Goal: Task Accomplishment & Management: Use online tool/utility

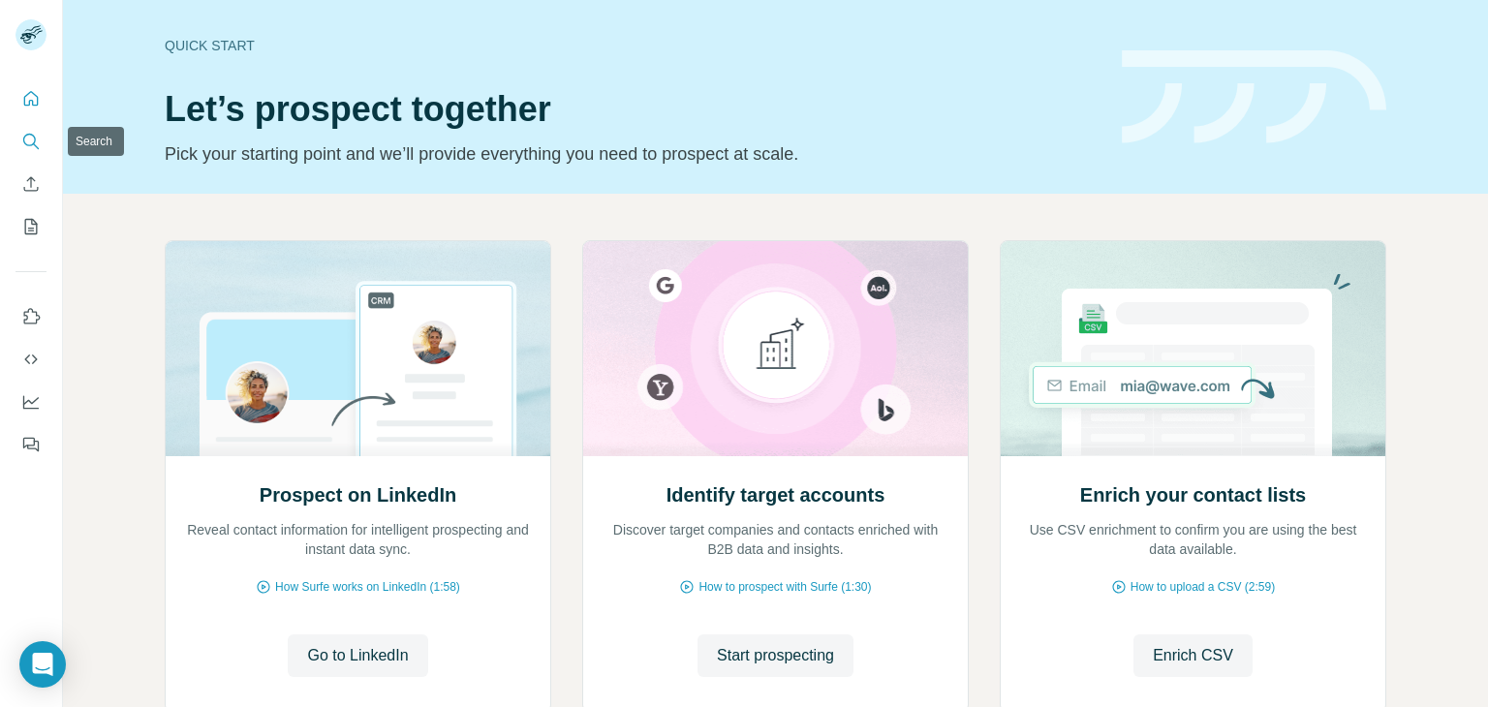
click at [39, 141] on icon "Search" at bounding box center [30, 141] width 19 height 19
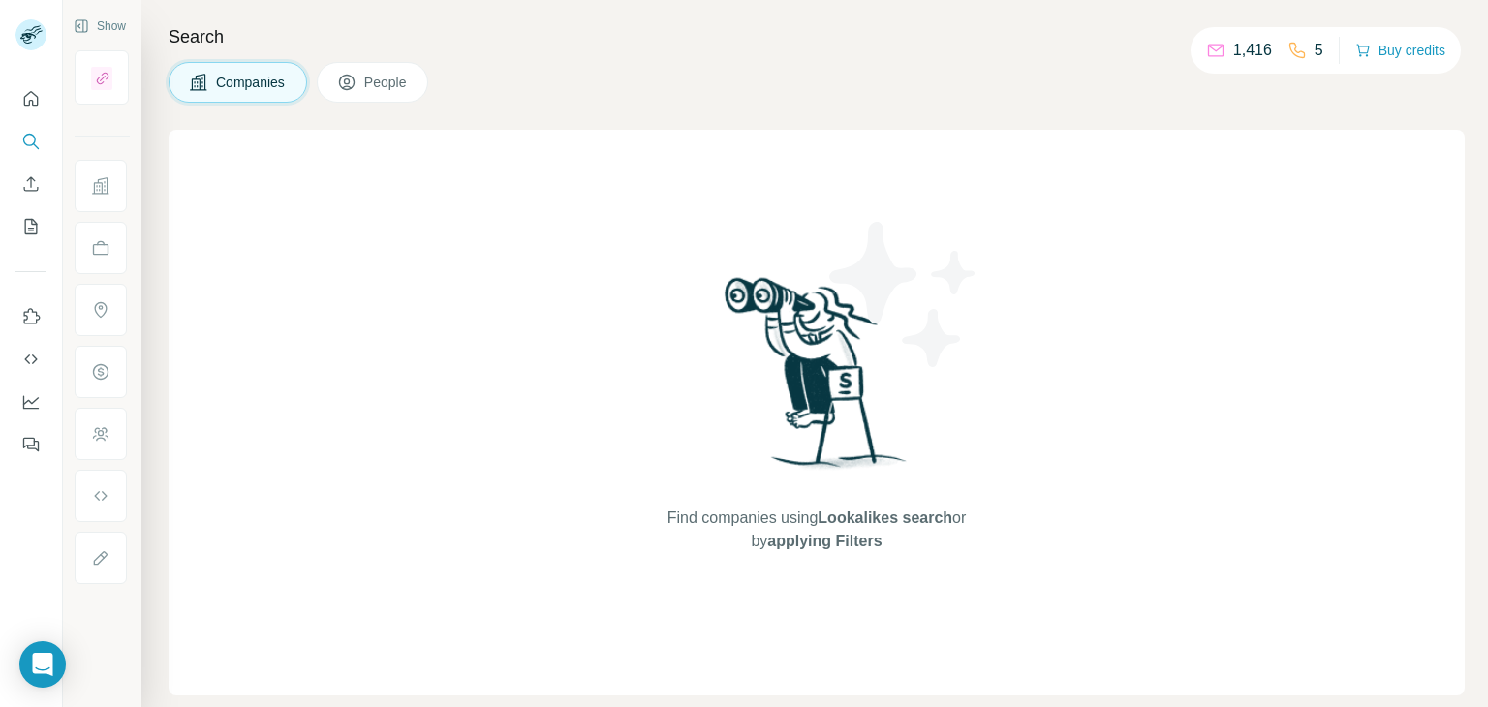
click at [399, 77] on span "People" at bounding box center [386, 82] width 45 height 19
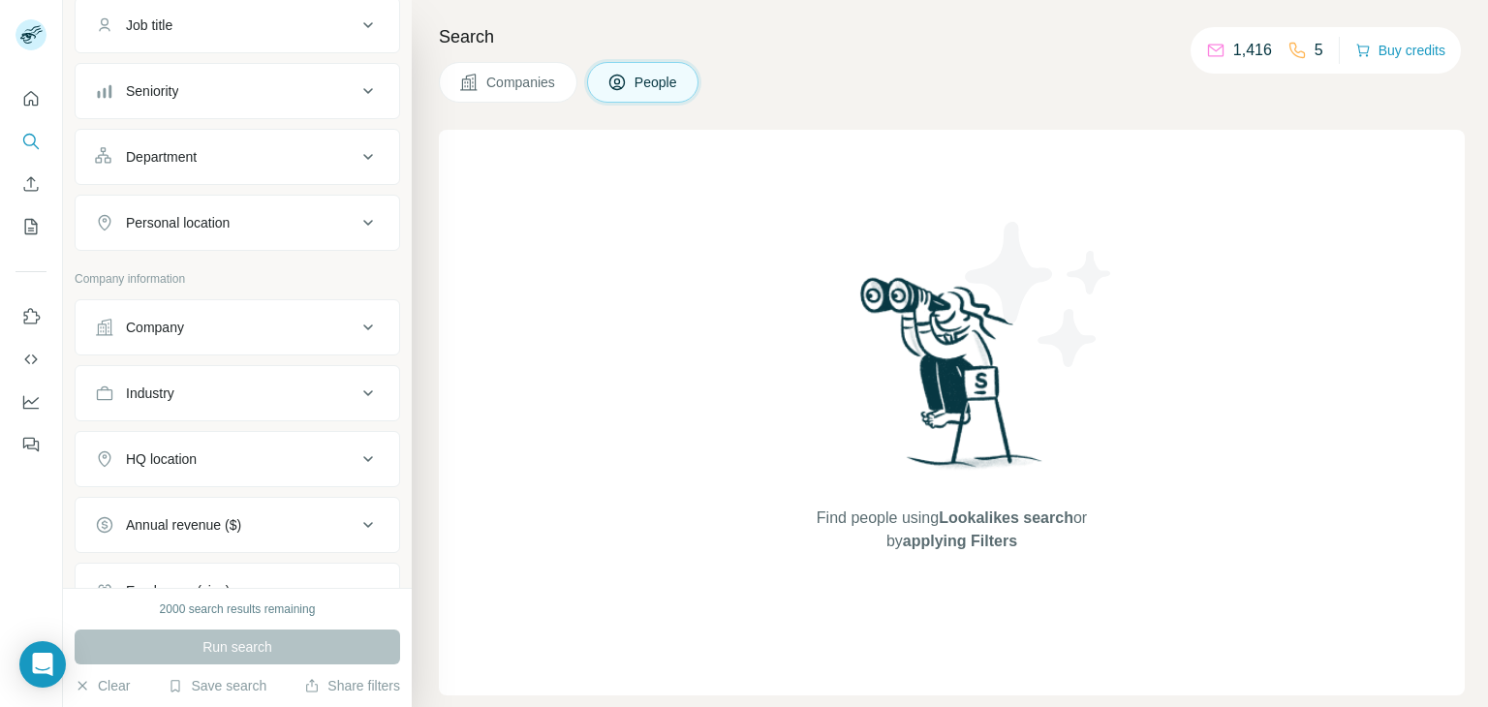
scroll to position [180, 0]
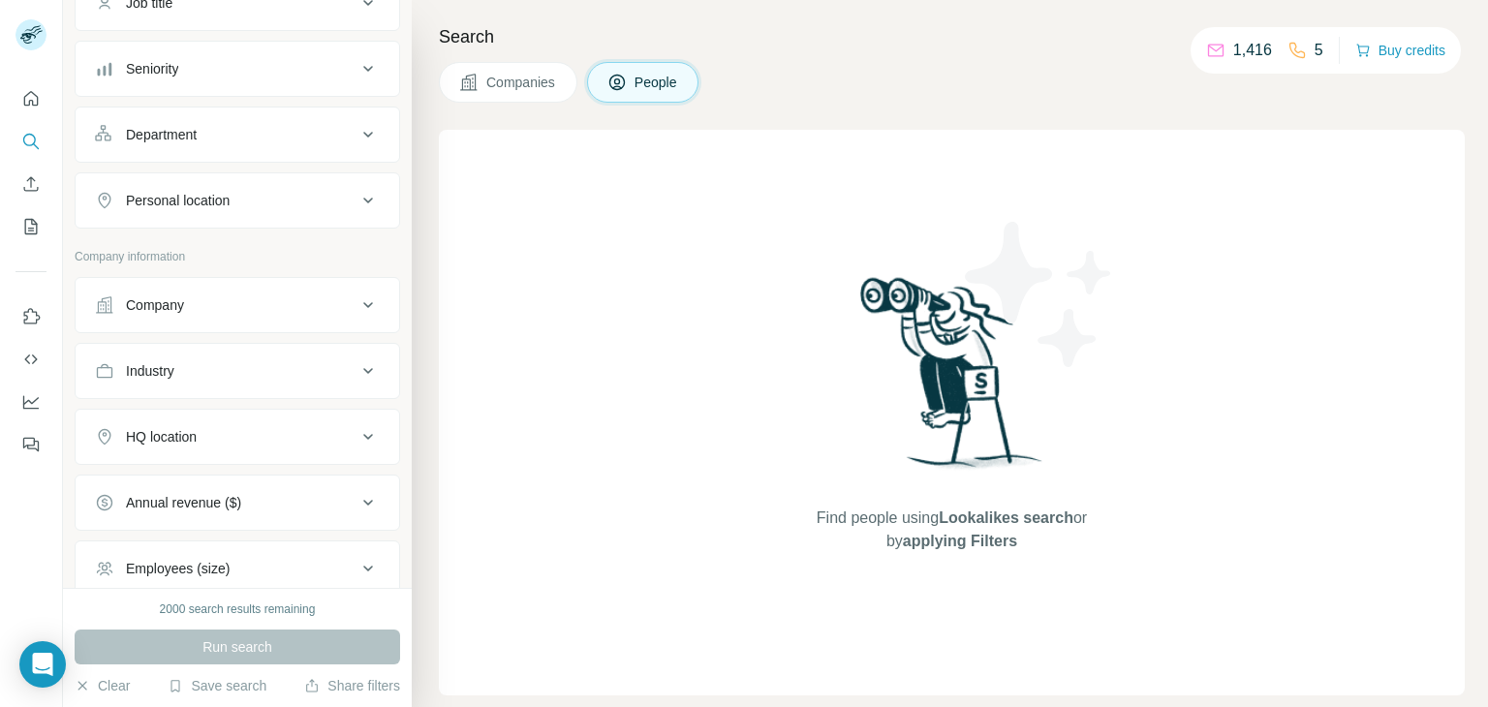
drag, startPoint x: 328, startPoint y: 353, endPoint x: 345, endPoint y: 350, distance: 16.9
click at [327, 354] on button "Industry" at bounding box center [237, 371] width 323 height 46
click at [310, 419] on input at bounding box center [226, 419] width 239 height 21
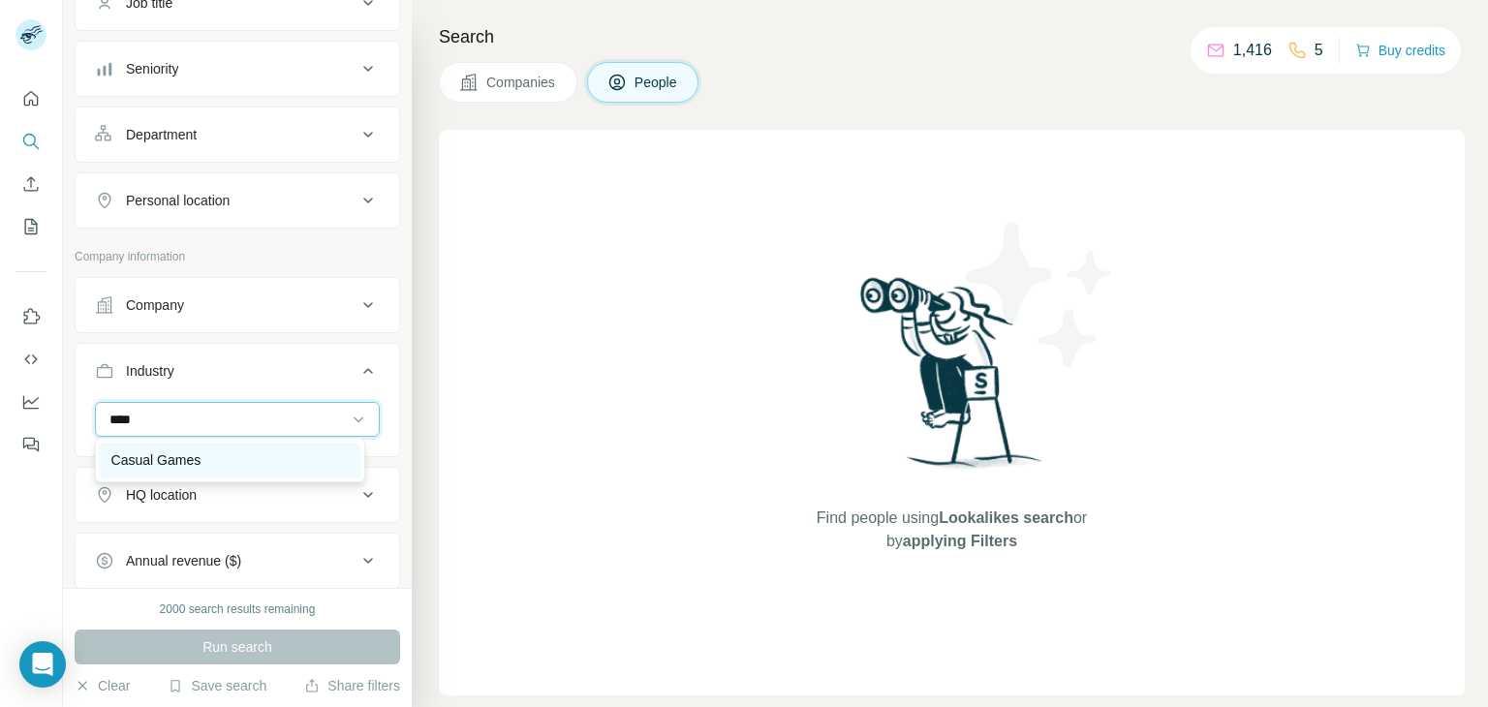
type input "****"
click at [243, 450] on div "Casual Games" at bounding box center [229, 459] width 237 height 19
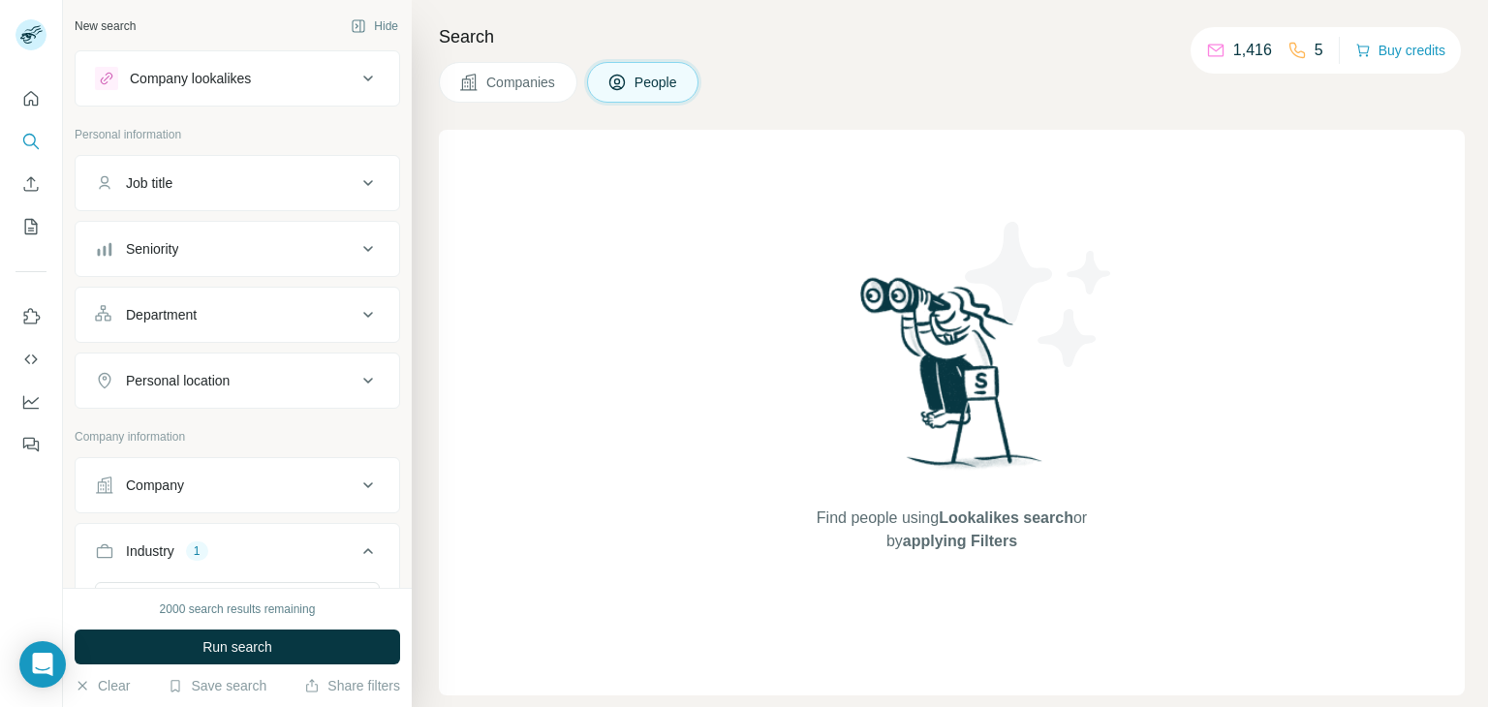
click at [322, 173] on div "Job title" at bounding box center [225, 182] width 261 height 19
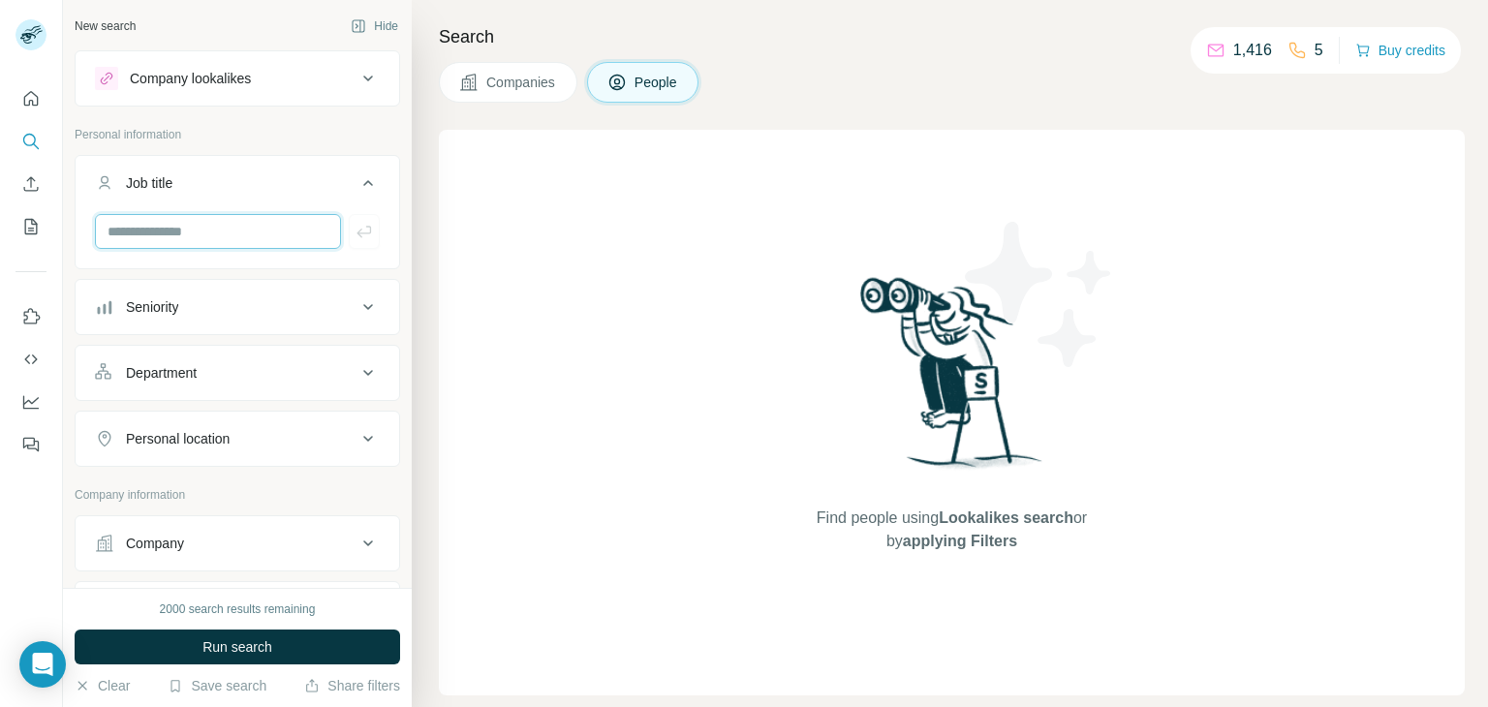
click at [230, 221] on input "text" at bounding box center [218, 231] width 246 height 35
type input "**********"
click at [354, 237] on icon "button" at bounding box center [363, 231] width 19 height 19
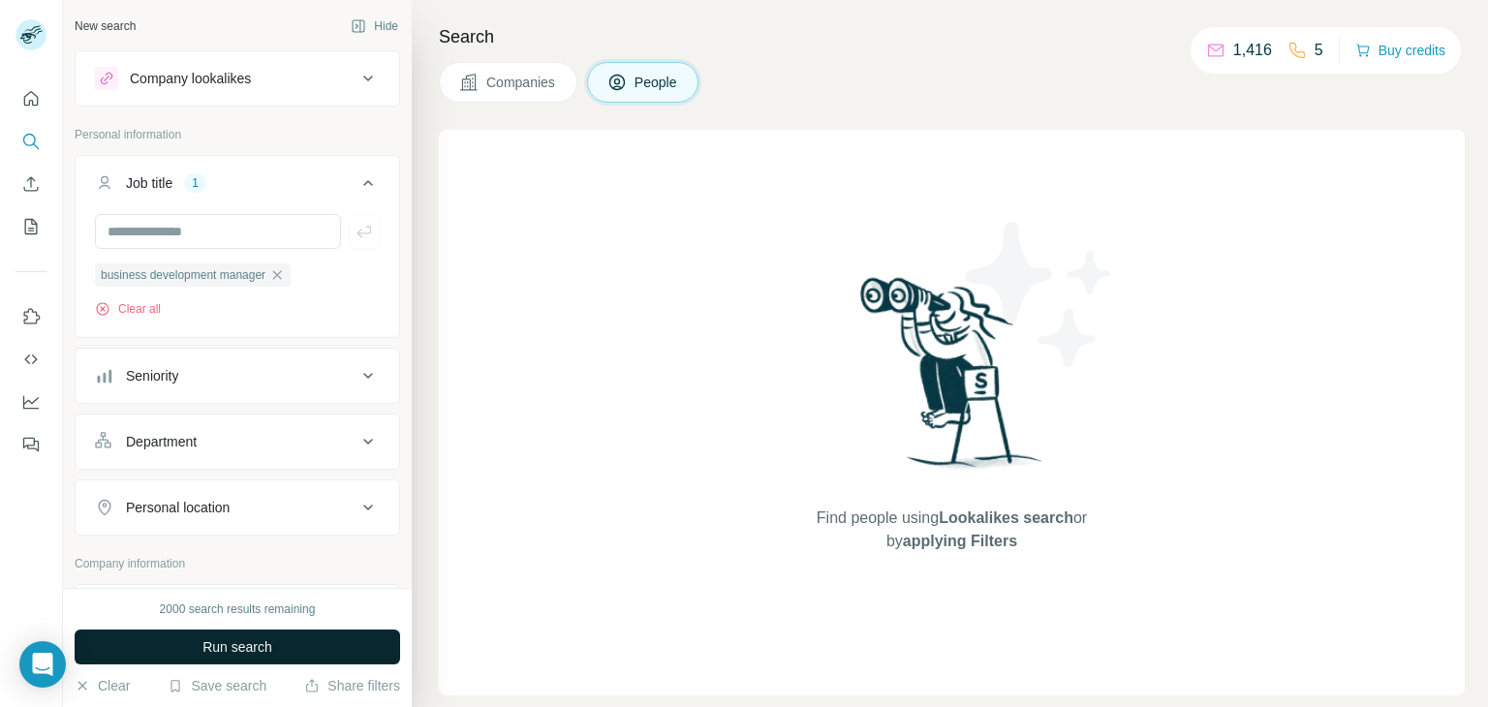
click at [287, 638] on button "Run search" at bounding box center [237, 647] width 325 height 35
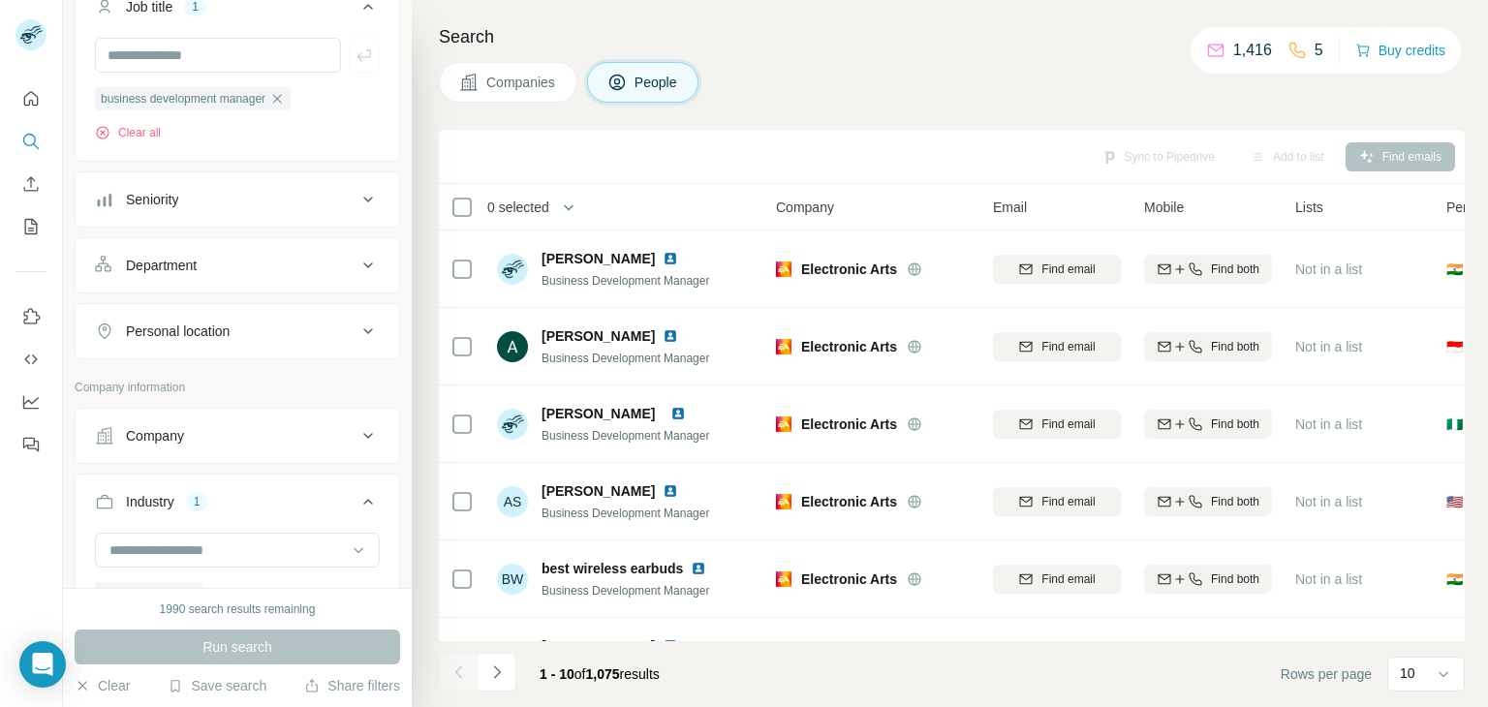
scroll to position [239, 0]
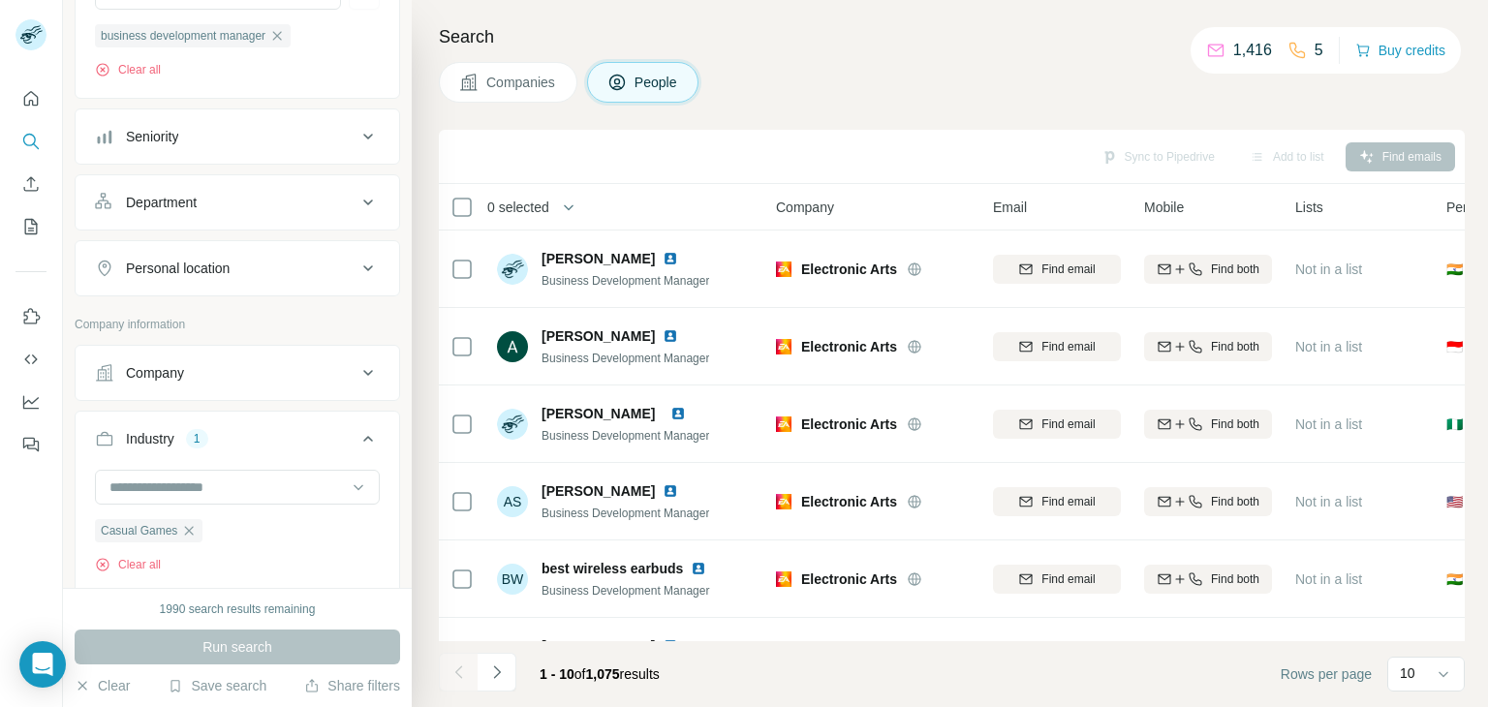
click at [356, 368] on icon at bounding box center [367, 372] width 23 height 23
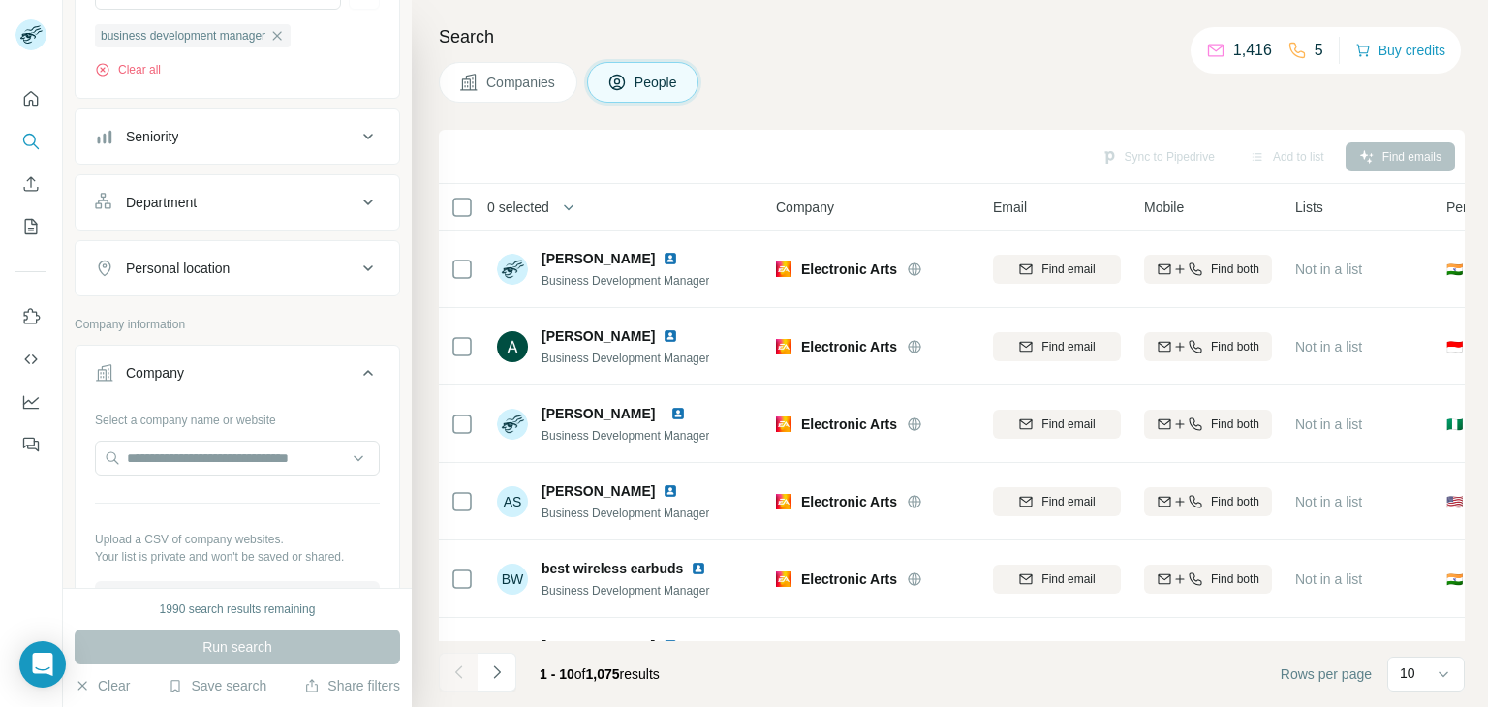
click at [356, 368] on icon at bounding box center [367, 372] width 23 height 23
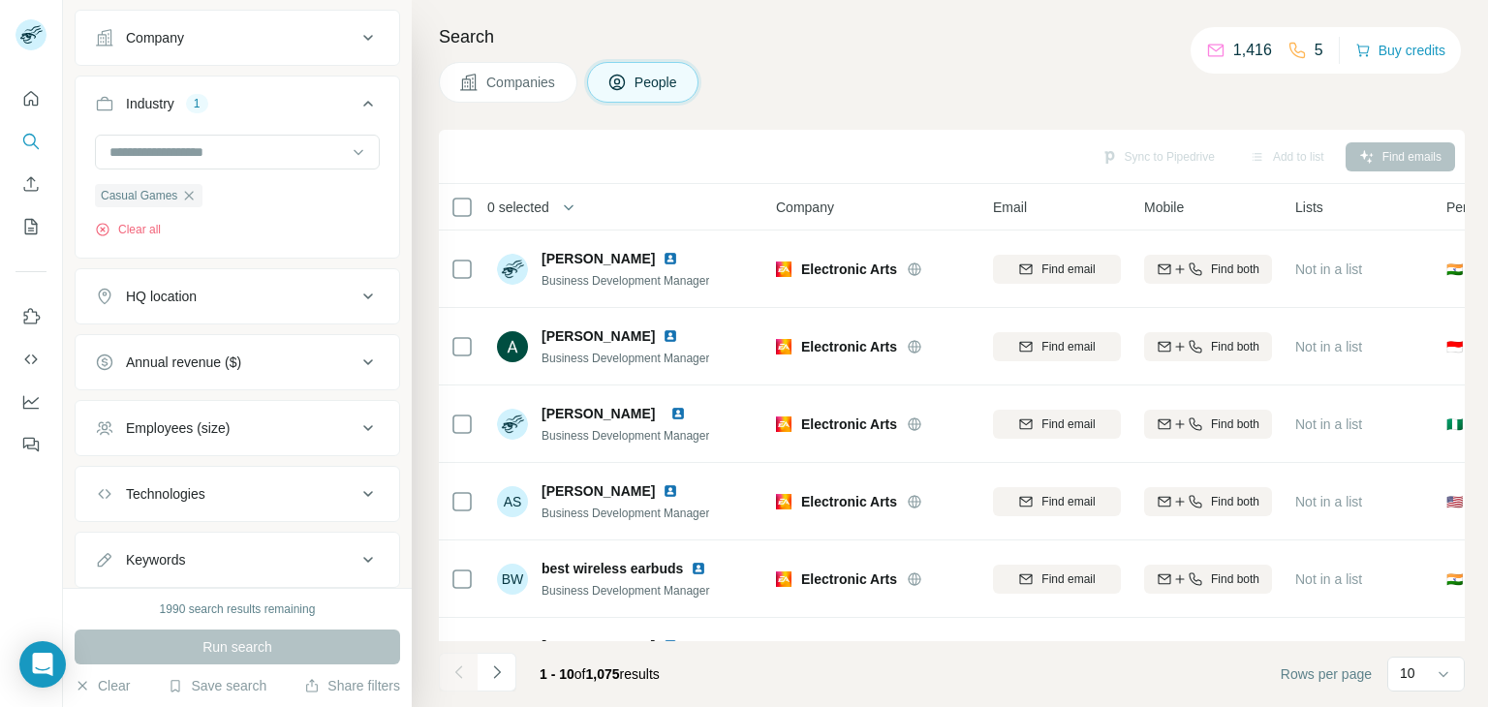
scroll to position [583, 0]
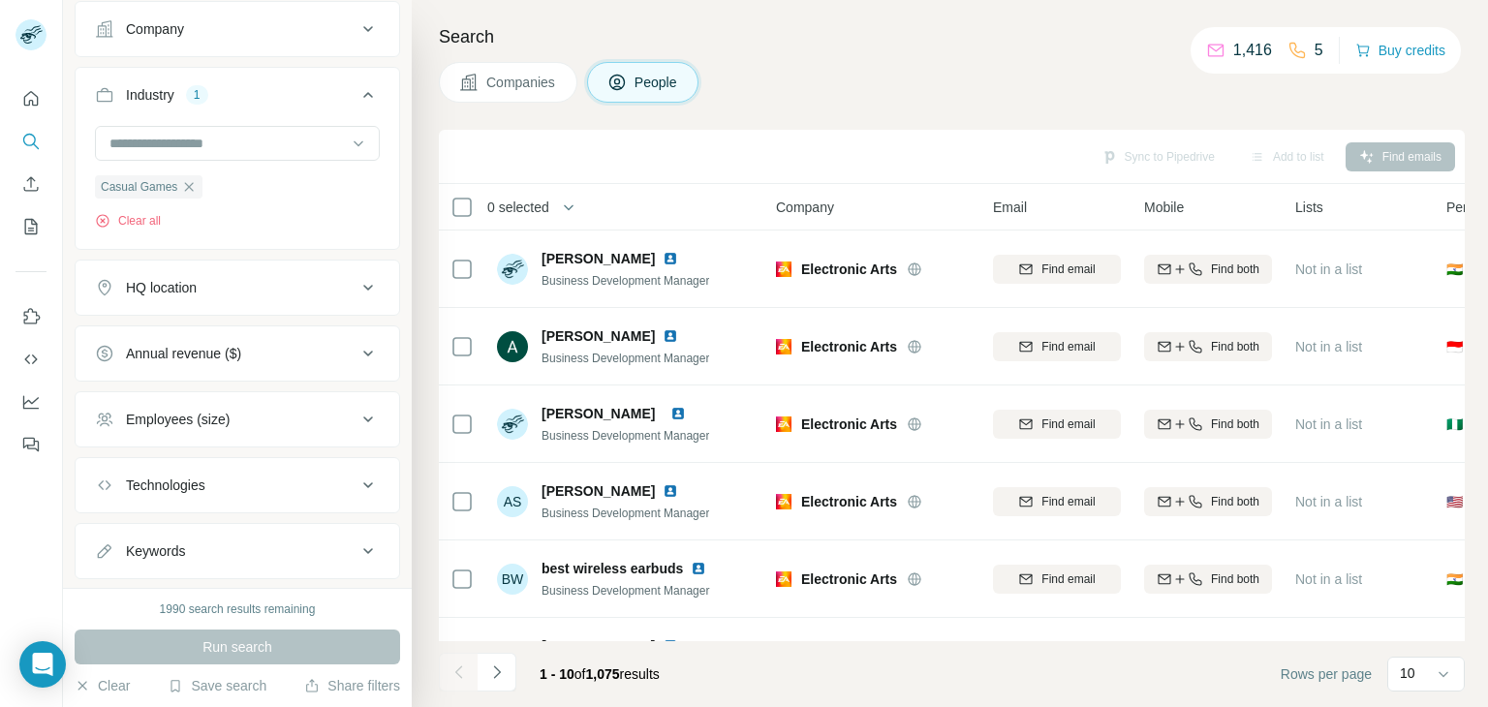
click at [356, 410] on icon at bounding box center [367, 419] width 23 height 23
click at [101, 493] on icon at bounding box center [106, 497] width 23 height 23
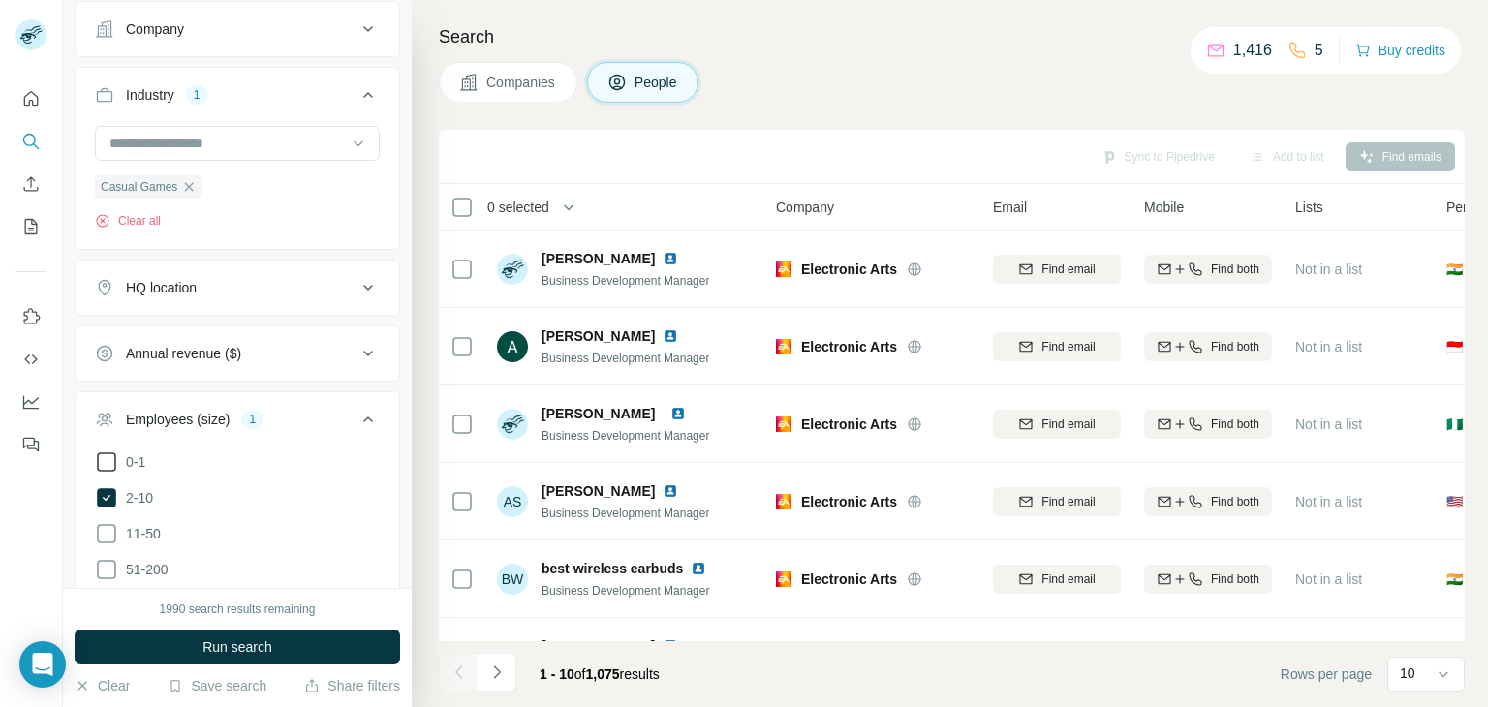
click at [107, 461] on icon at bounding box center [106, 461] width 23 height 23
click at [194, 643] on button "Run search" at bounding box center [237, 647] width 325 height 35
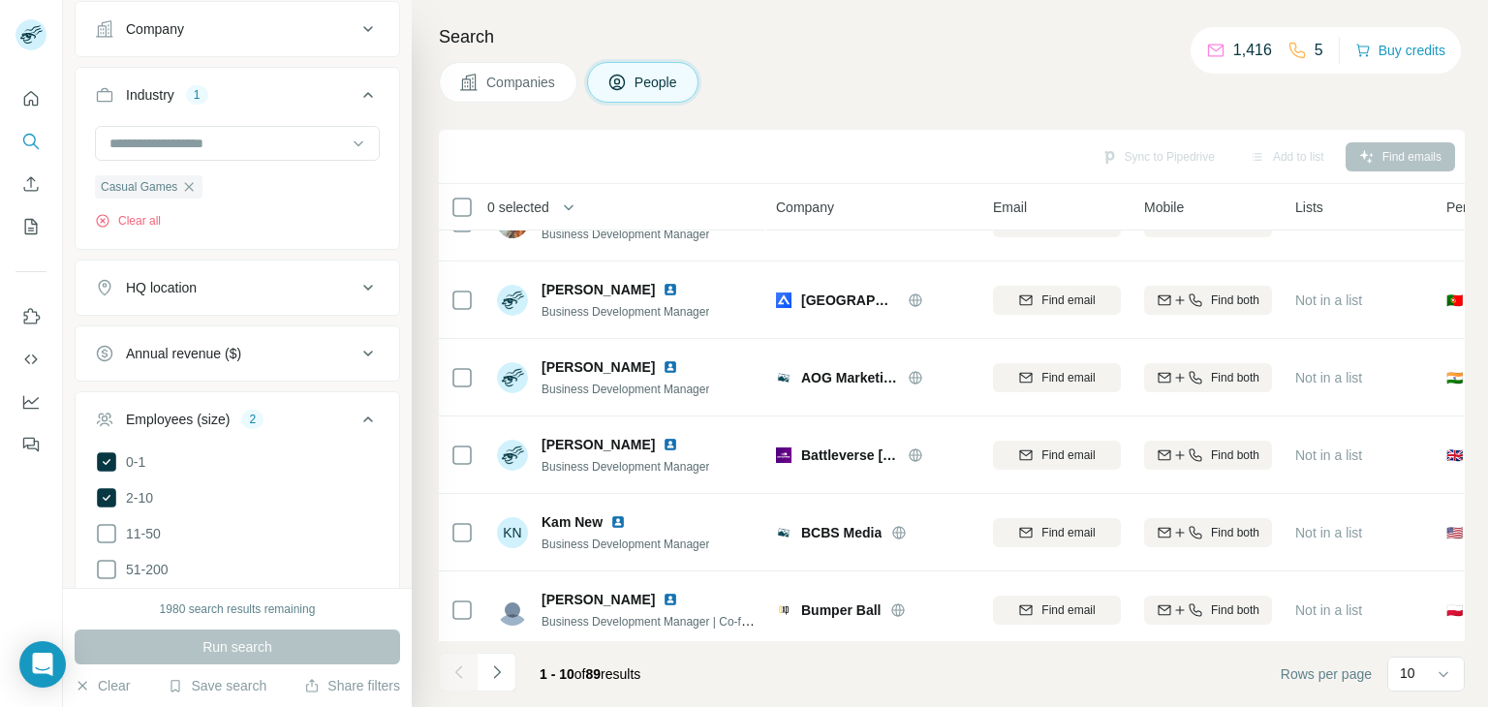
scroll to position [374, 0]
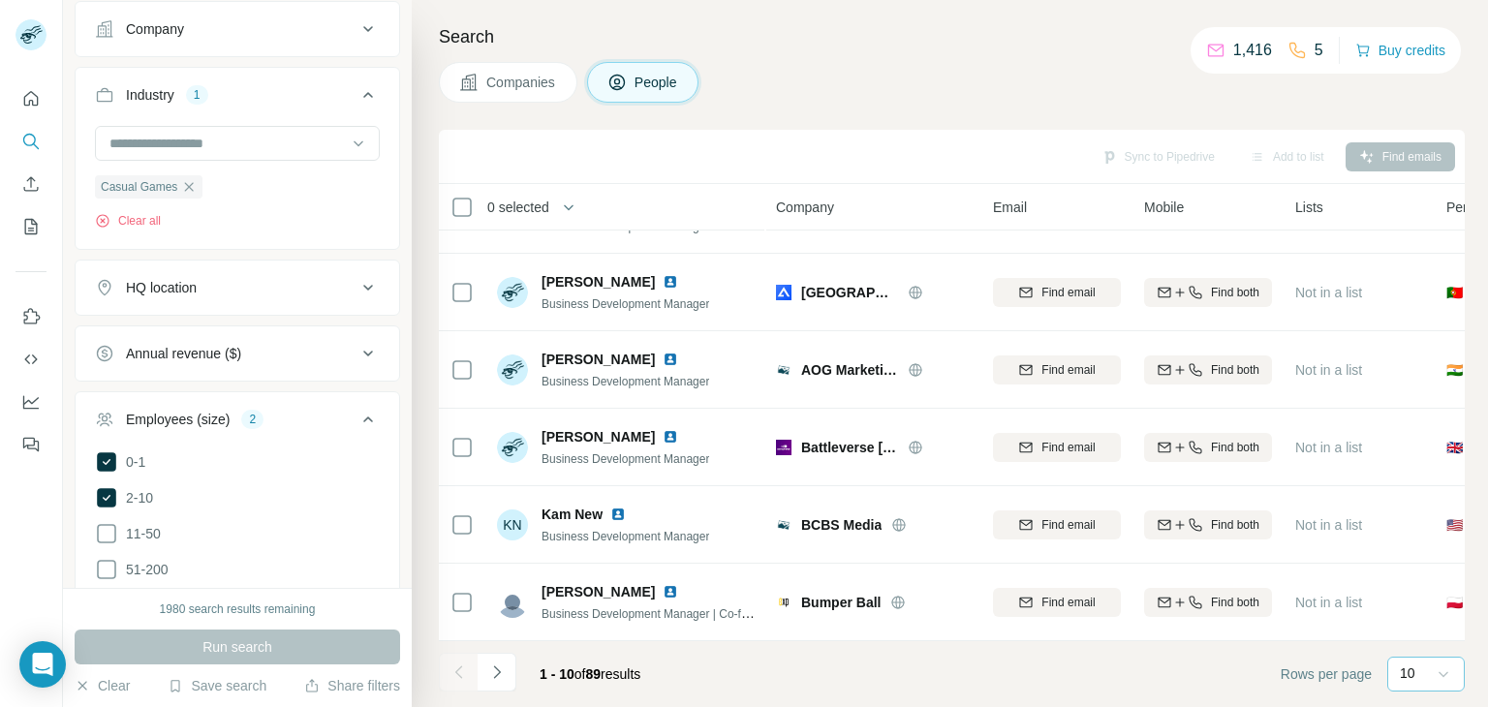
click at [1450, 680] on icon at bounding box center [1442, 673] width 19 height 19
click at [1422, 533] on div "60" at bounding box center [1425, 525] width 45 height 19
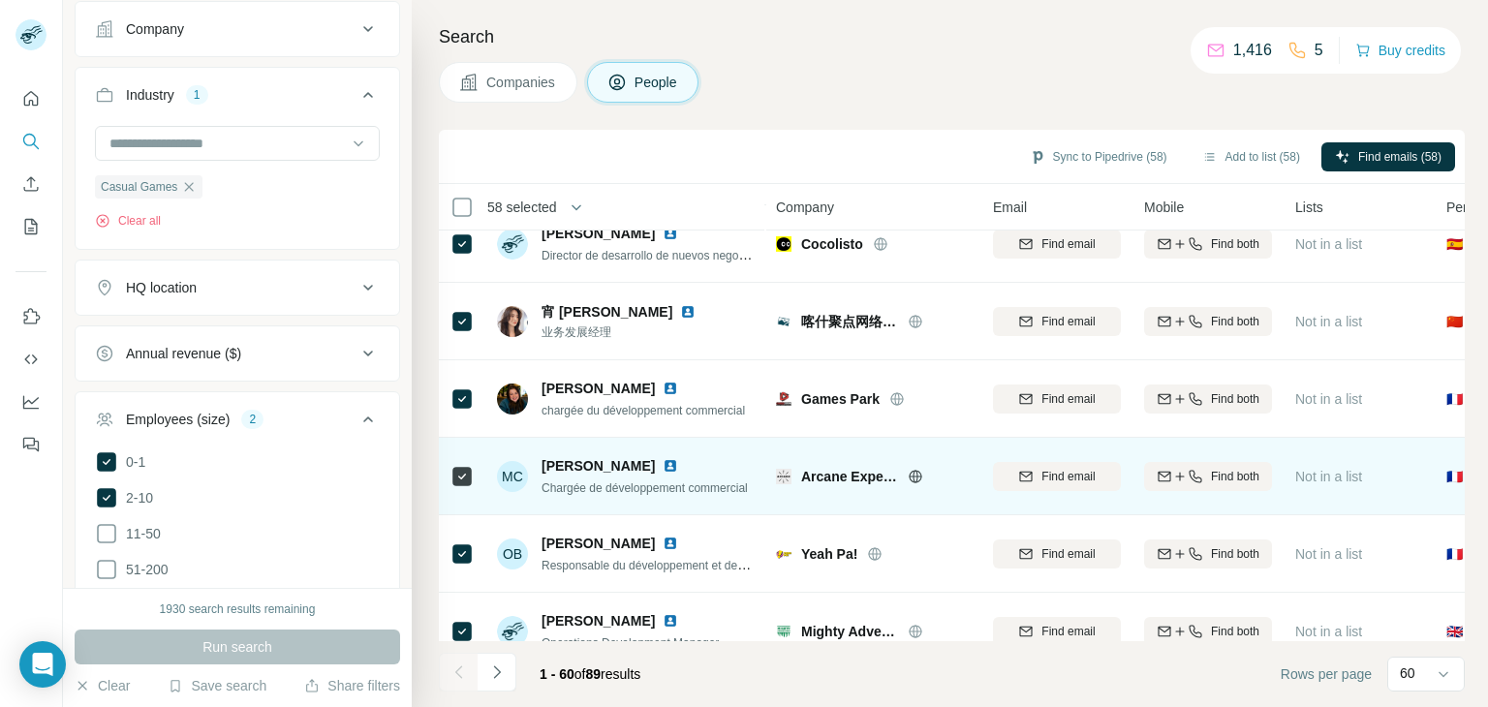
scroll to position [3086, 0]
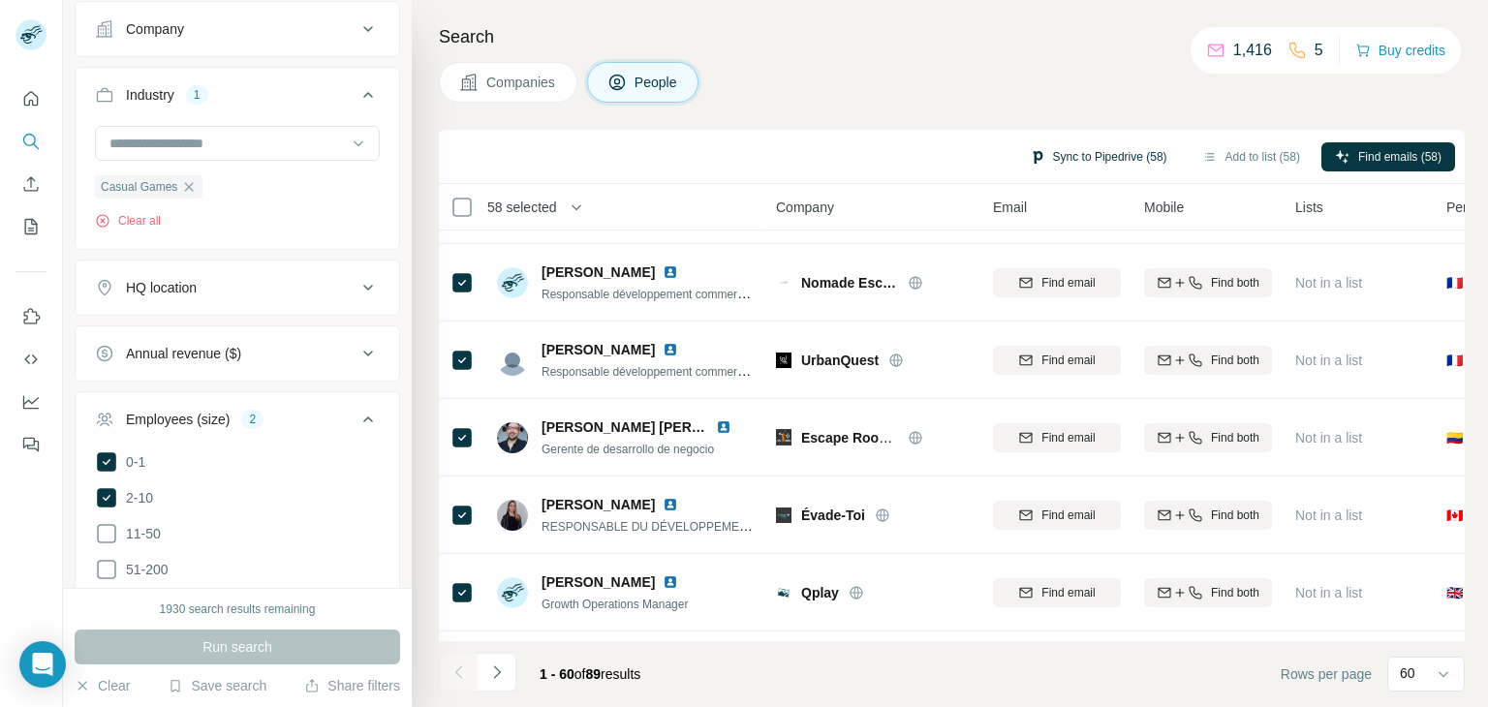
click at [1078, 156] on button "Sync to Pipedrive (58)" at bounding box center [1098, 156] width 165 height 29
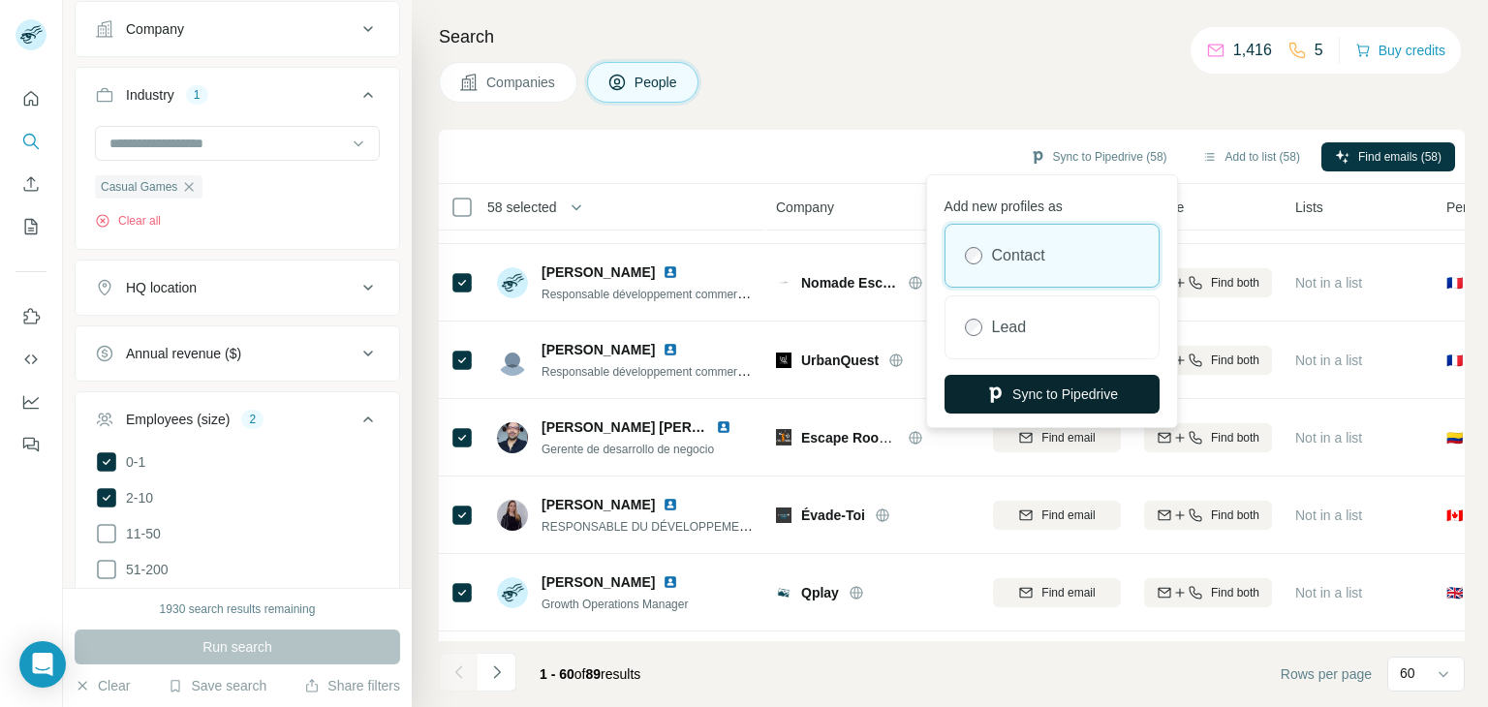
click at [1065, 396] on button "Sync to Pipedrive" at bounding box center [1051, 394] width 215 height 39
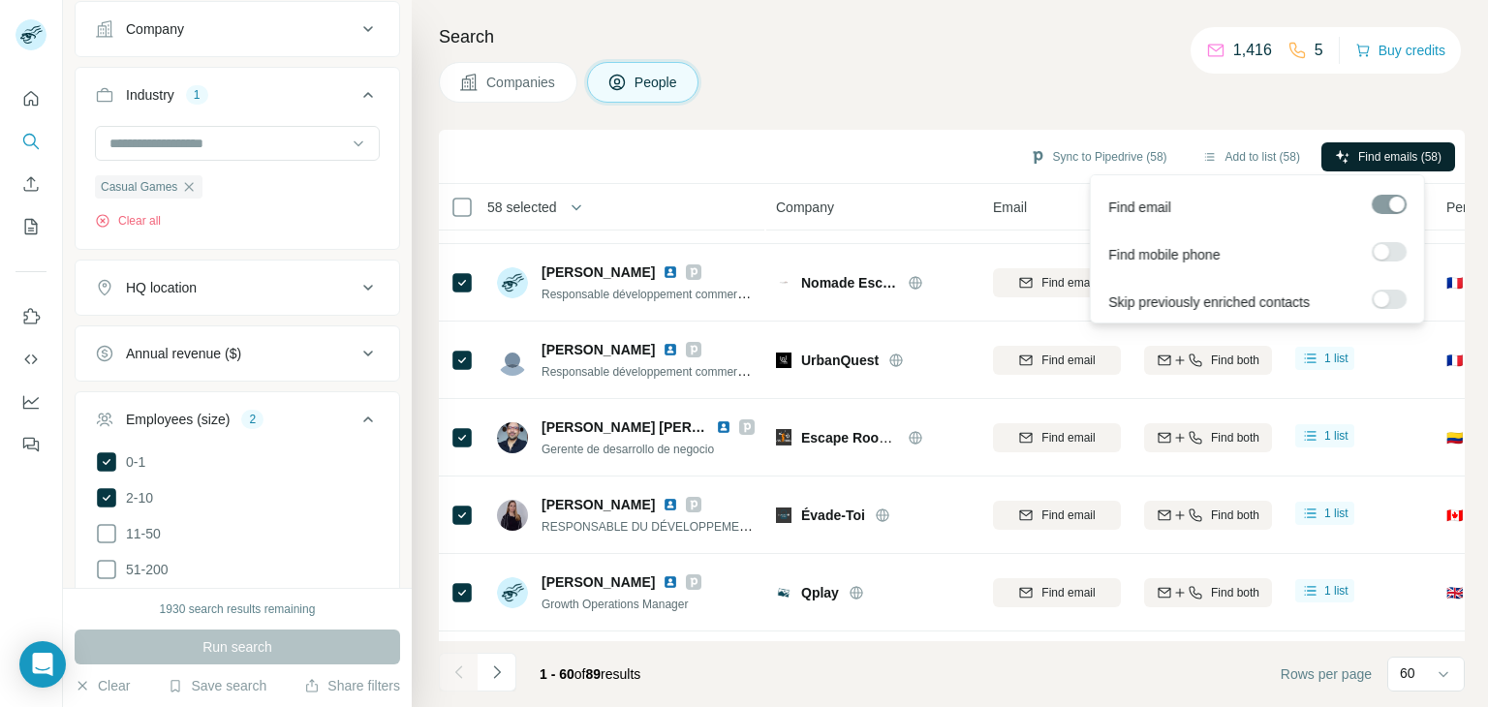
click at [1377, 148] on span "Find emails (58)" at bounding box center [1399, 156] width 83 height 17
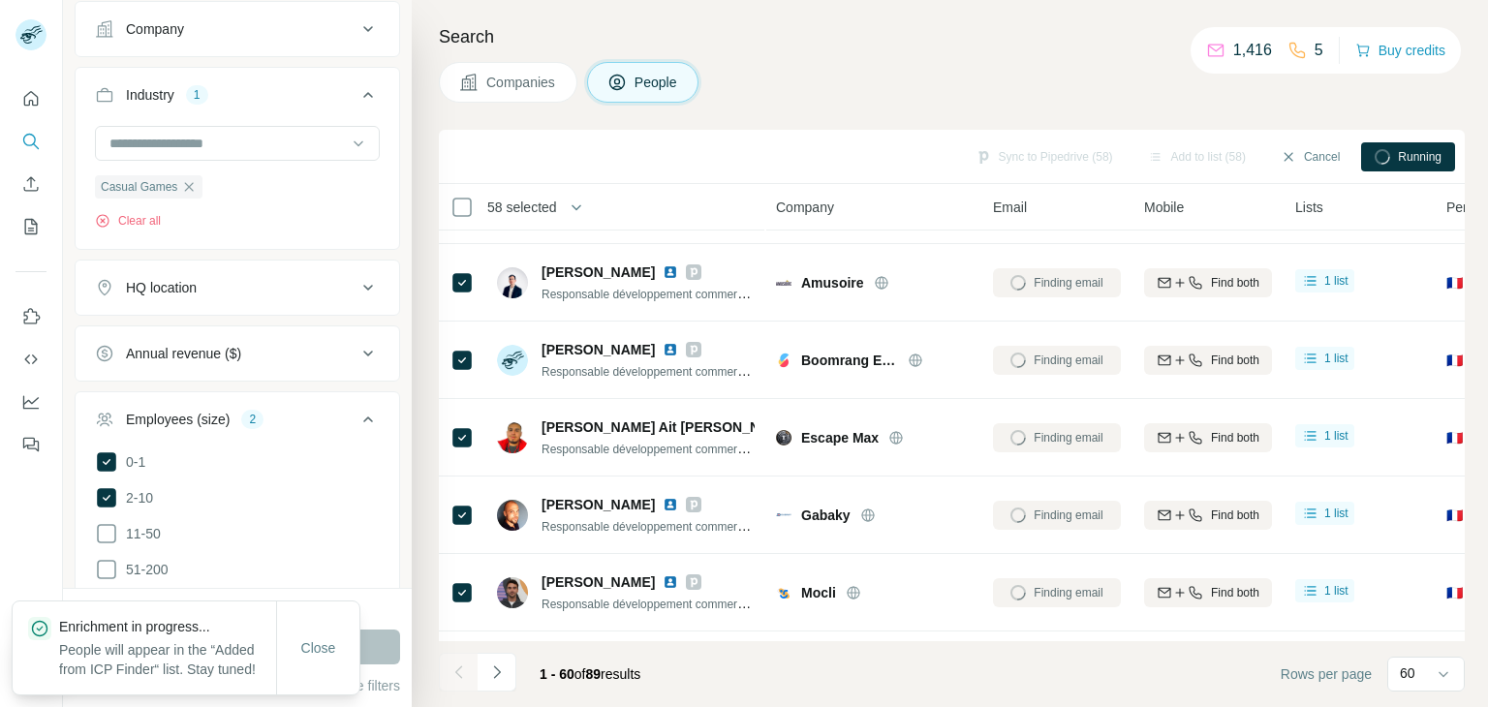
scroll to position [0, 0]
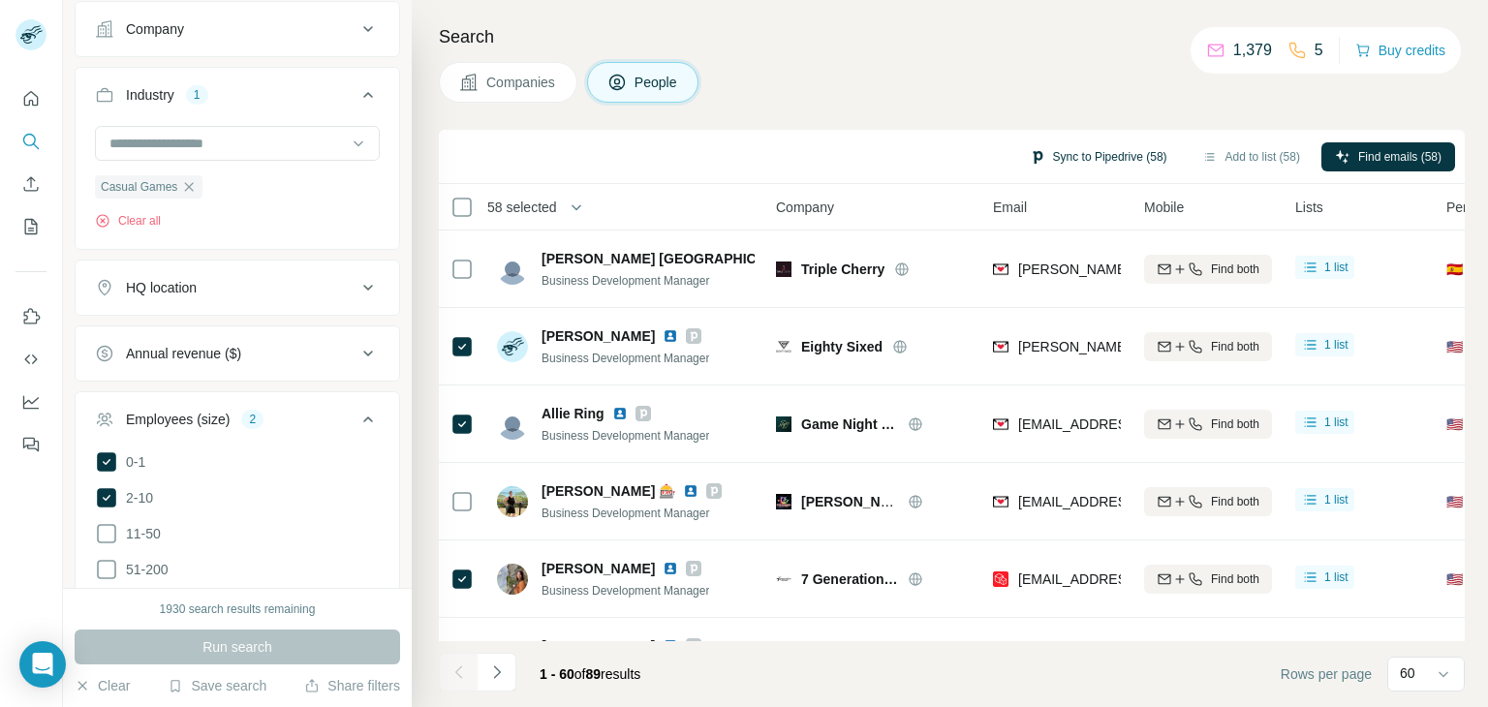
click at [1082, 156] on button "Sync to Pipedrive (58)" at bounding box center [1098, 156] width 165 height 29
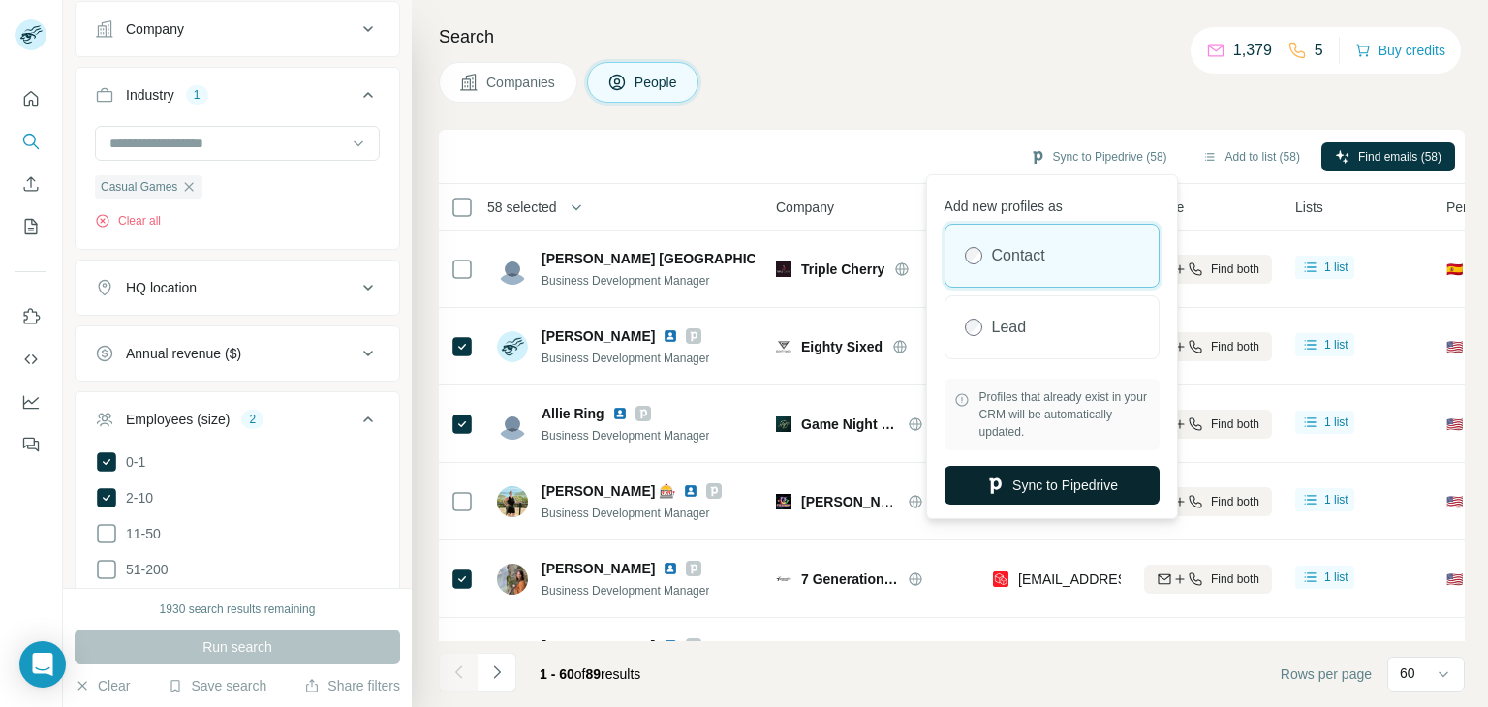
click at [1057, 482] on button "Sync to Pipedrive" at bounding box center [1051, 485] width 215 height 39
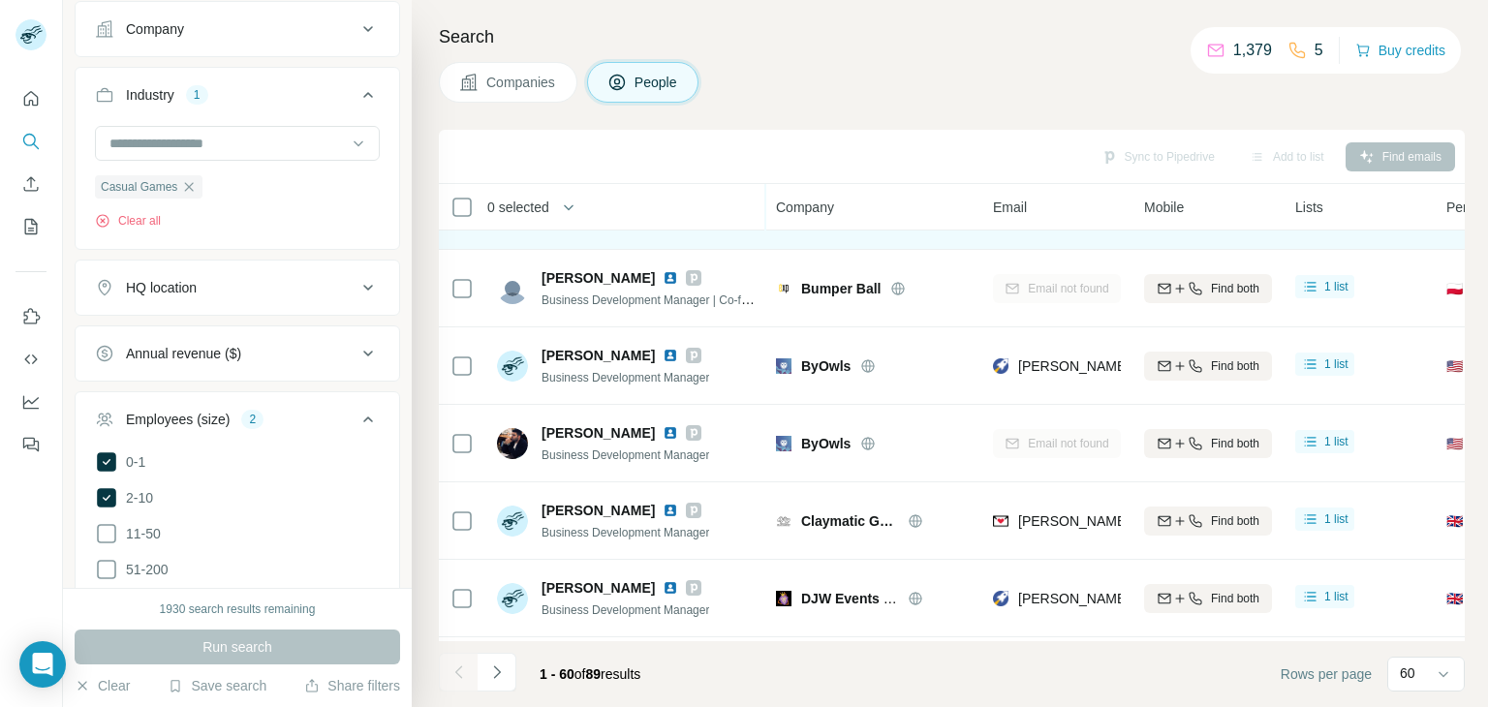
scroll to position [872, 0]
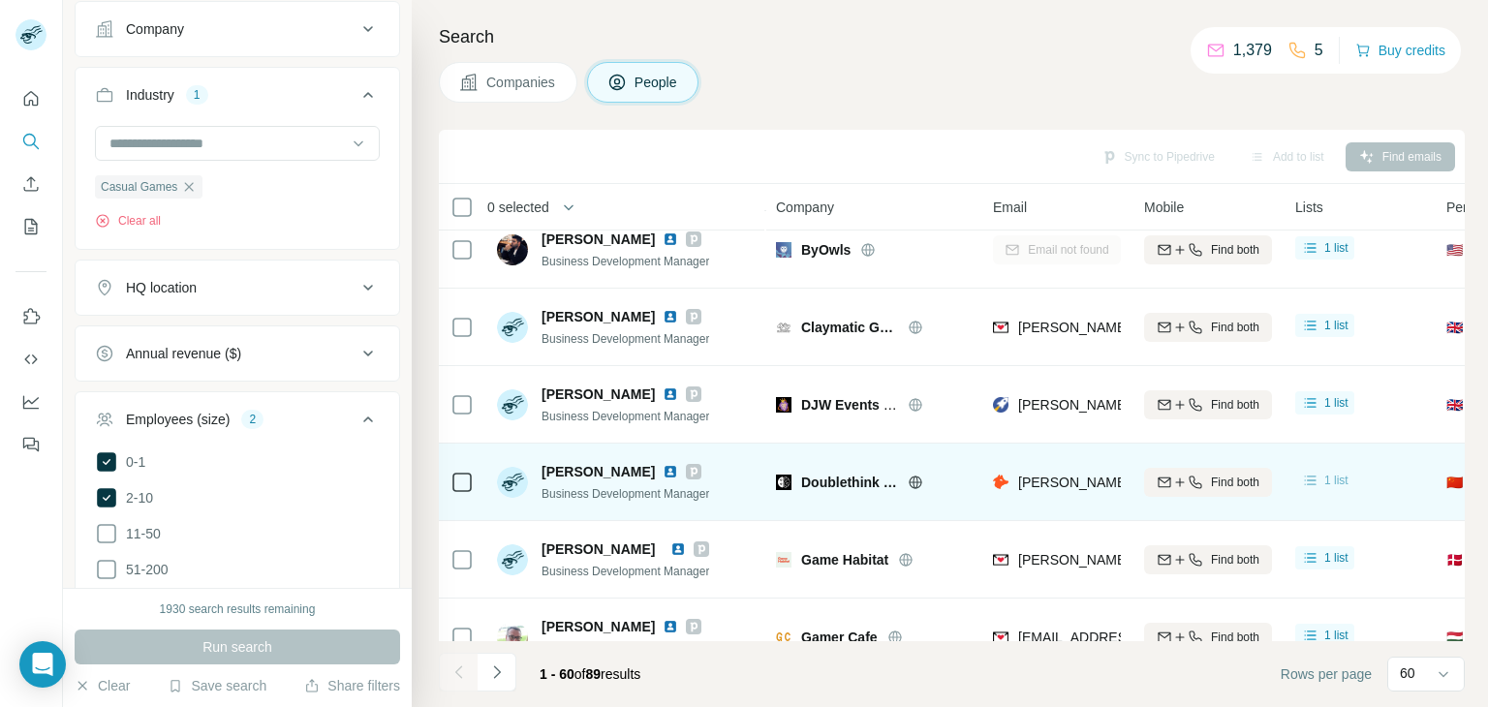
click at [1336, 477] on span "1 list" at bounding box center [1336, 480] width 24 height 17
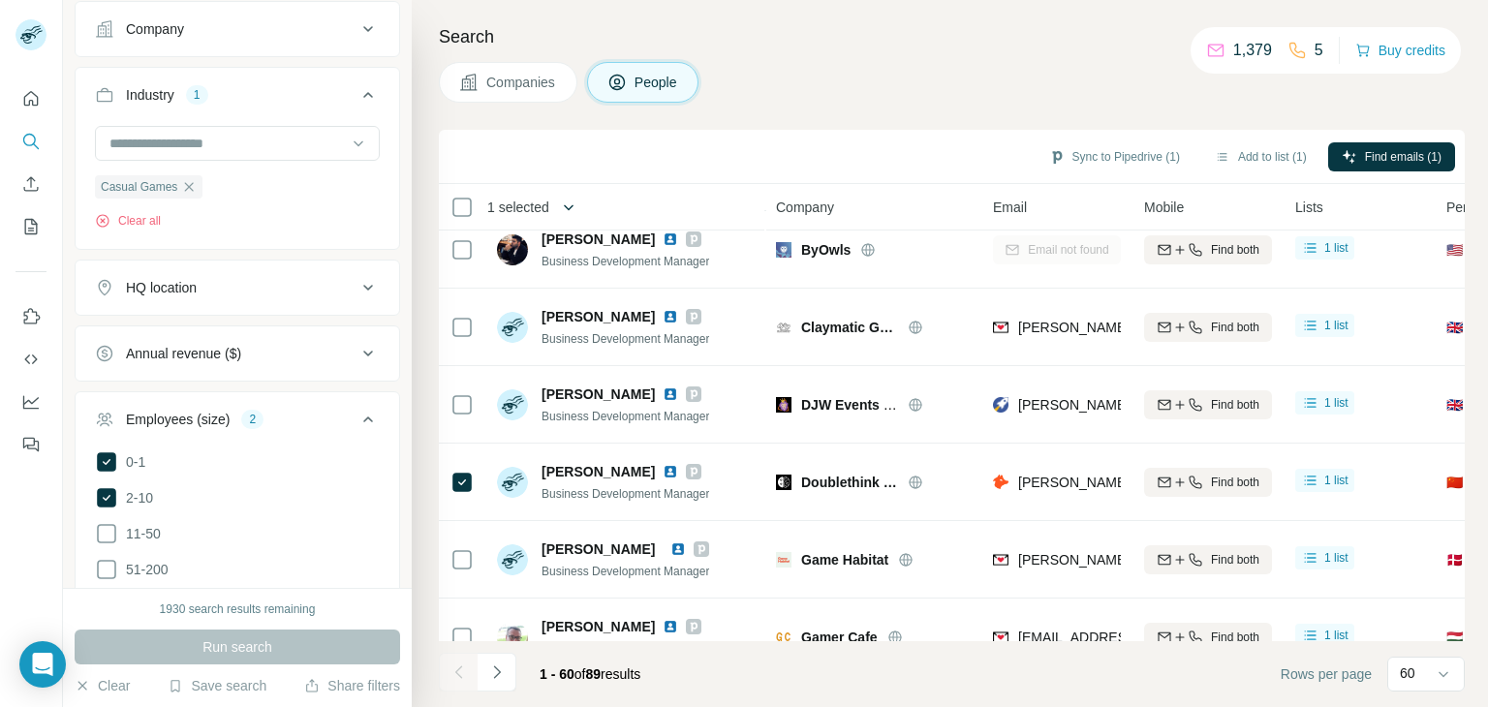
click at [568, 203] on icon "button" at bounding box center [568, 207] width 19 height 19
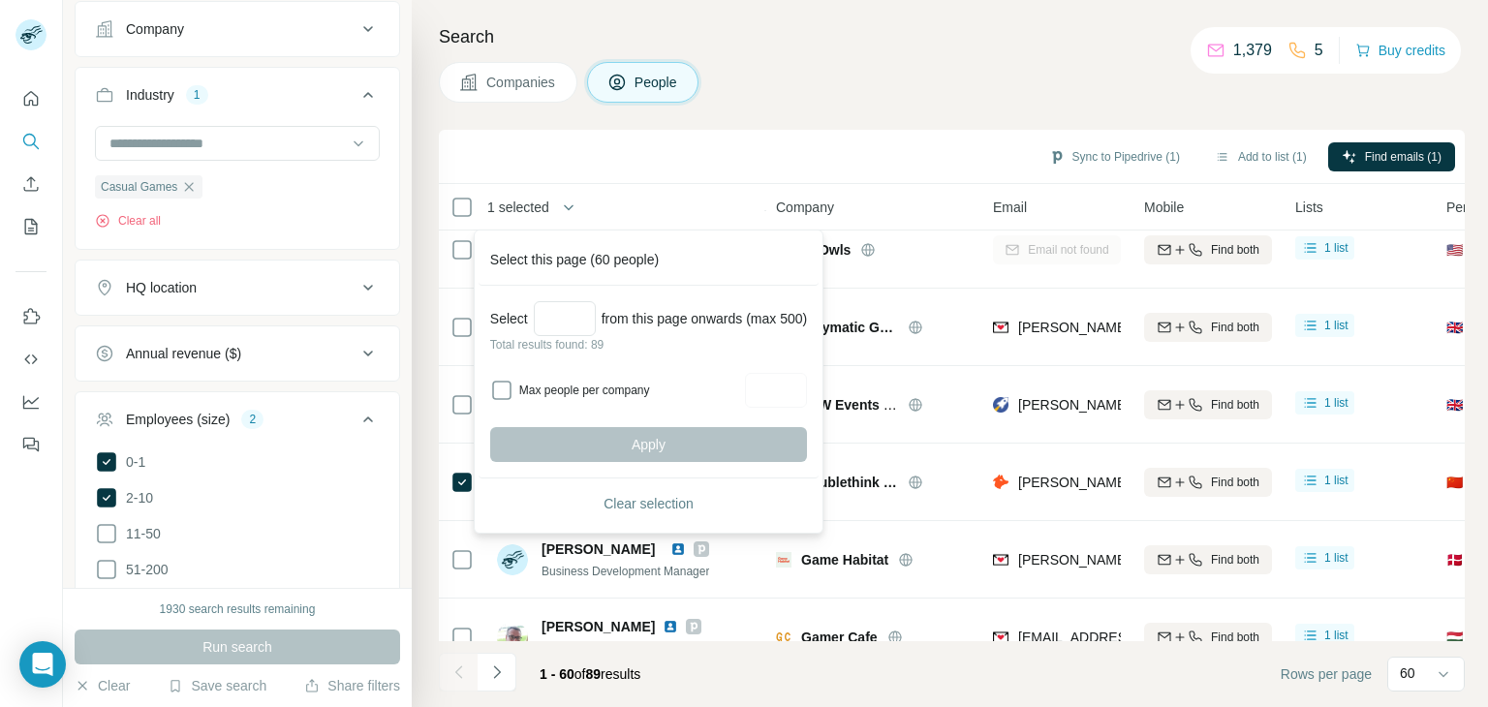
click at [583, 160] on div "Sync to Pipedrive (1) Add to list (1) Find emails (1)" at bounding box center [951, 156] width 1006 height 34
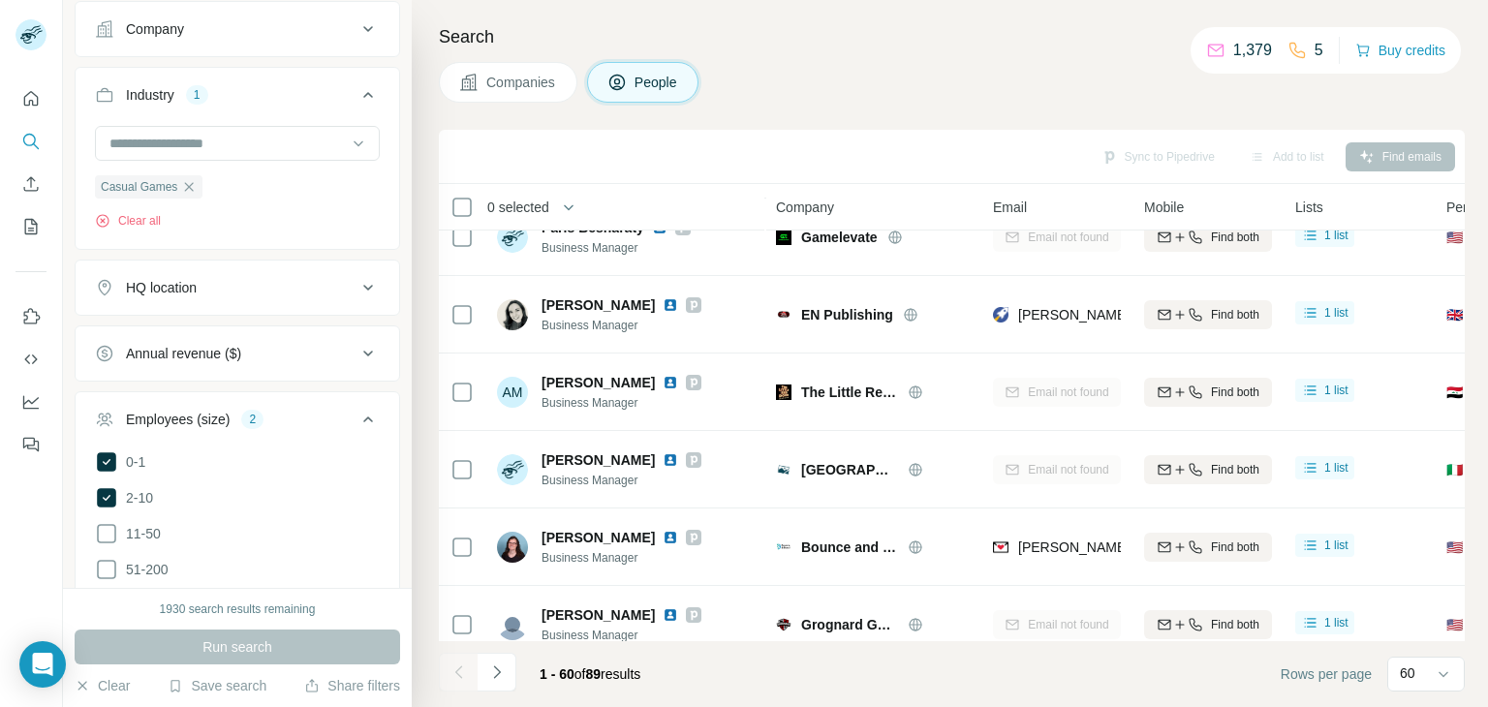
scroll to position [4248, 0]
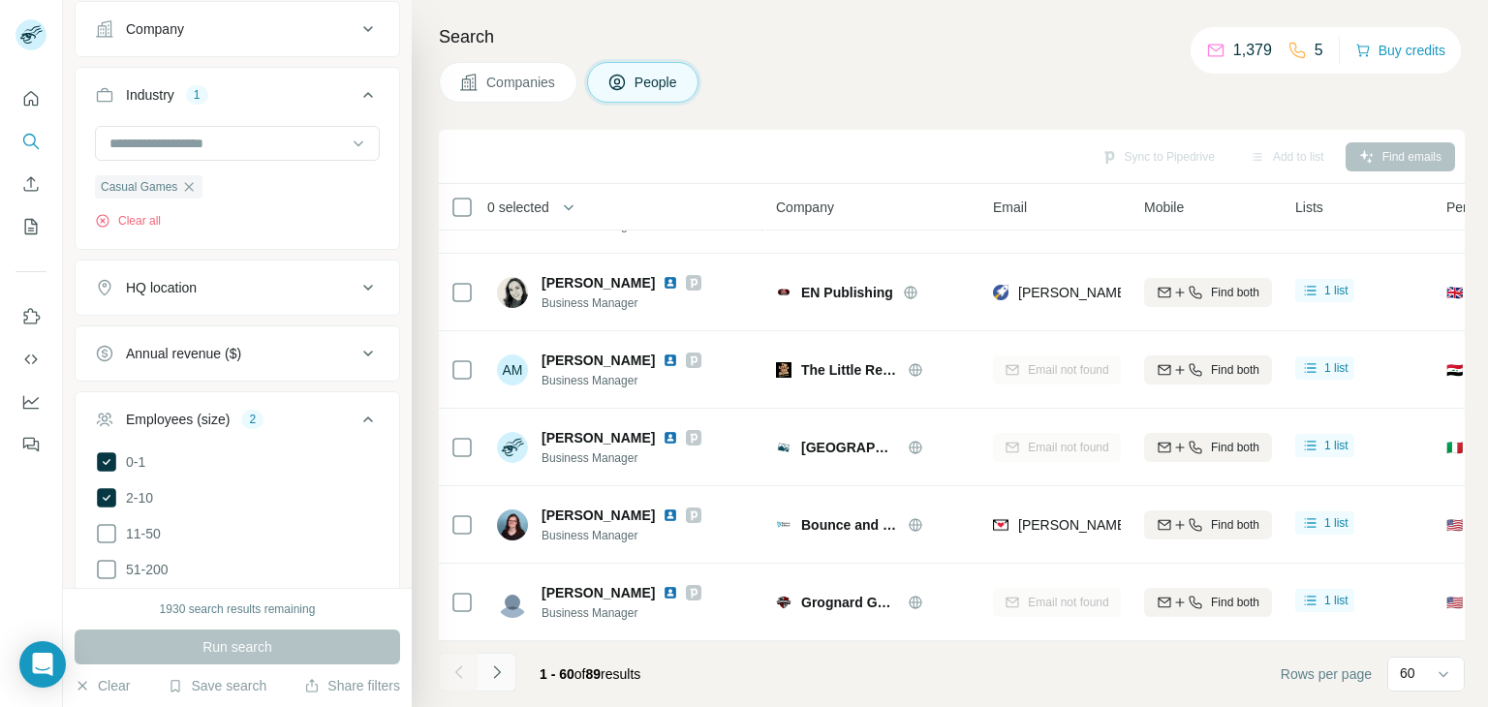
click at [505, 671] on icon "Navigate to next page" at bounding box center [496, 671] width 19 height 19
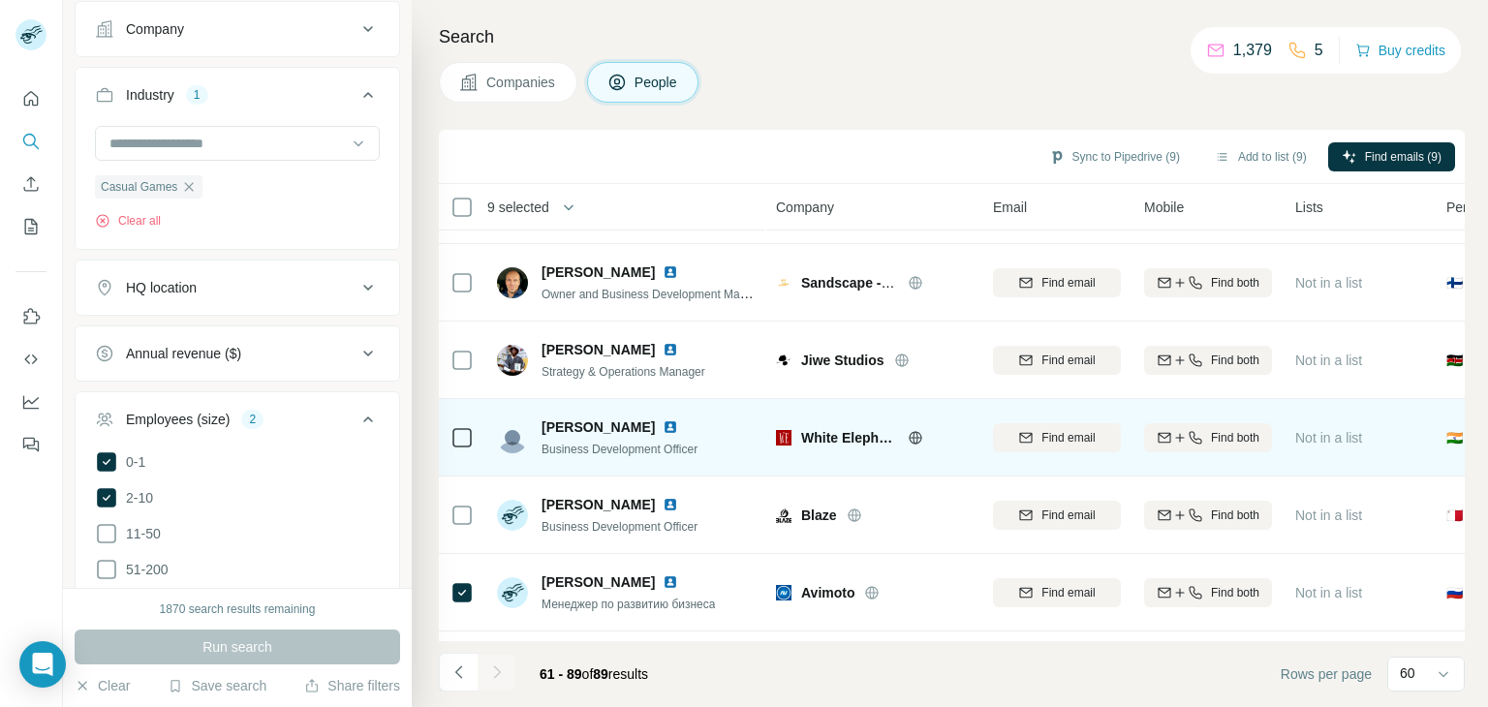
scroll to position [516, 0]
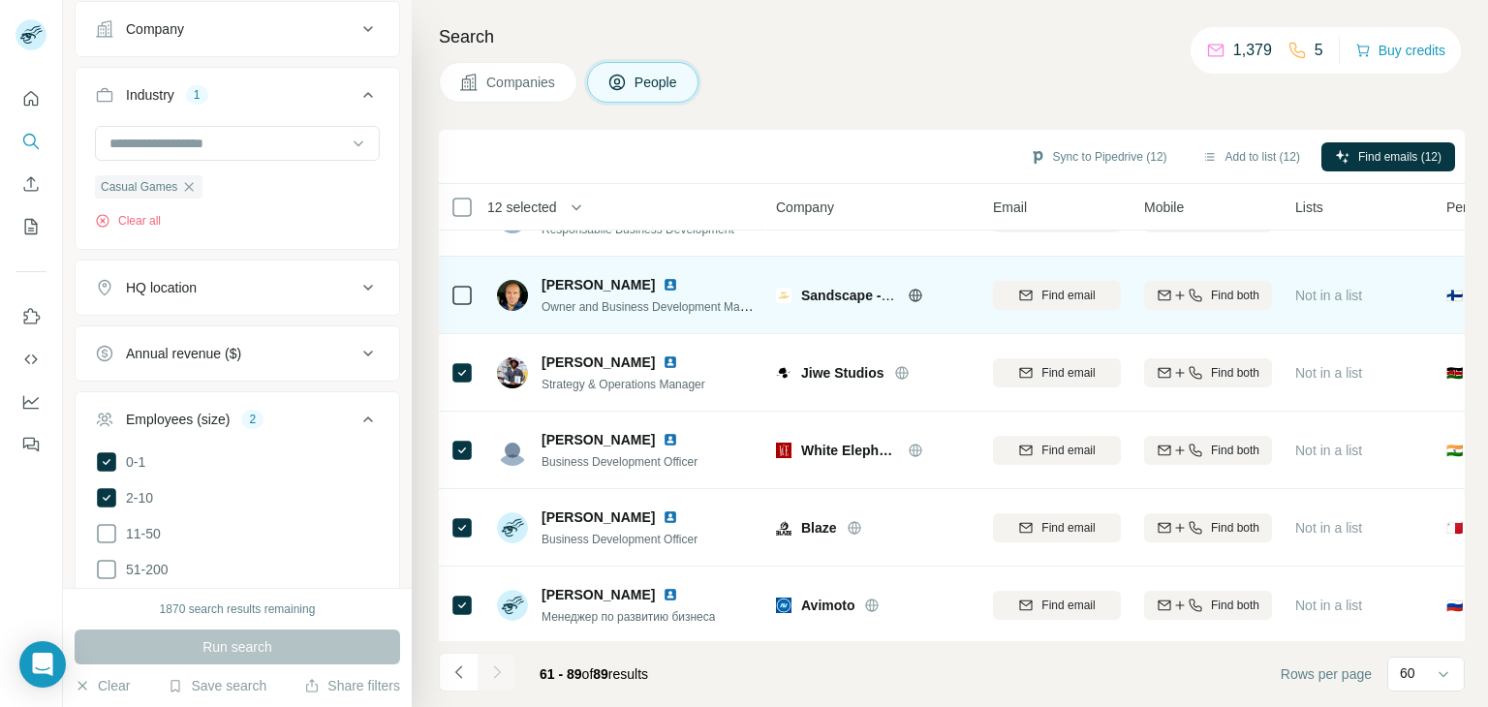
click at [463, 307] on div at bounding box center [461, 294] width 23 height 53
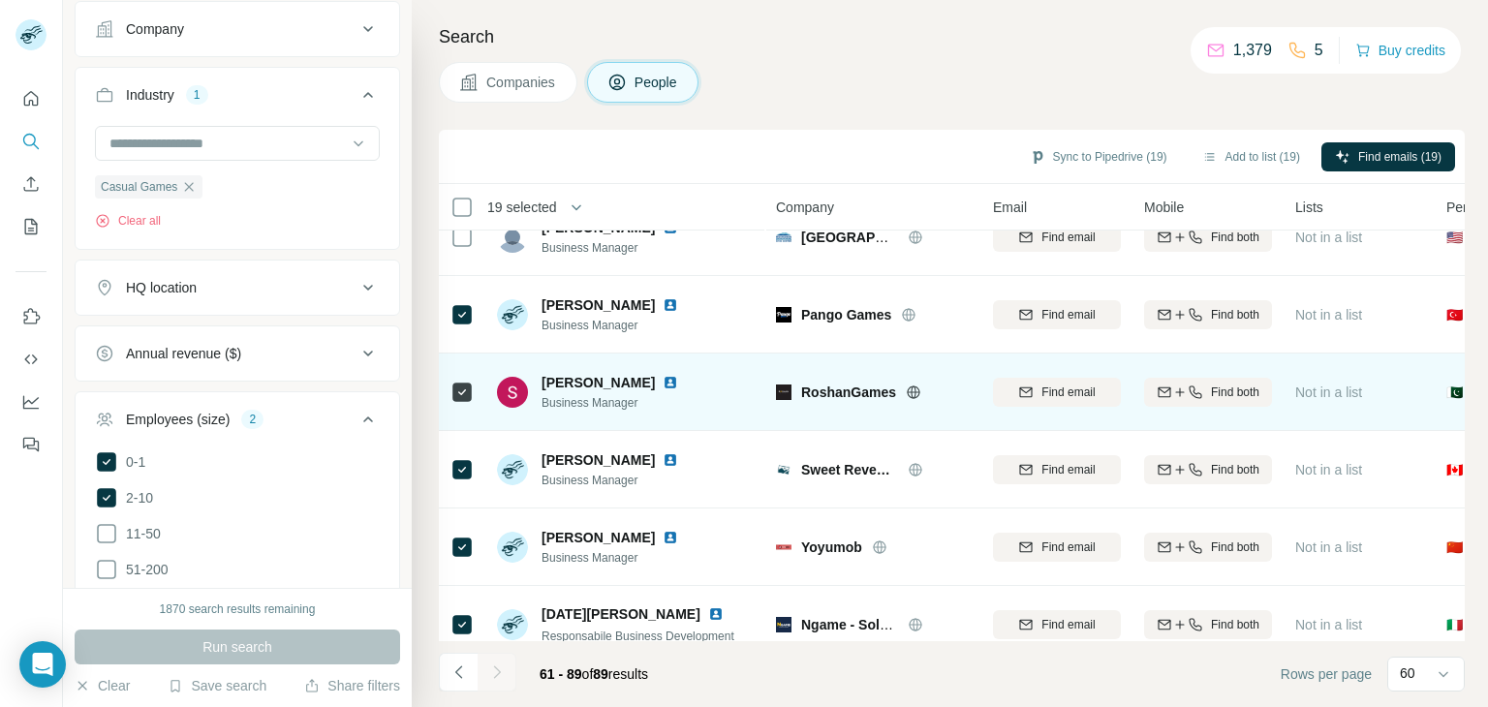
scroll to position [0, 0]
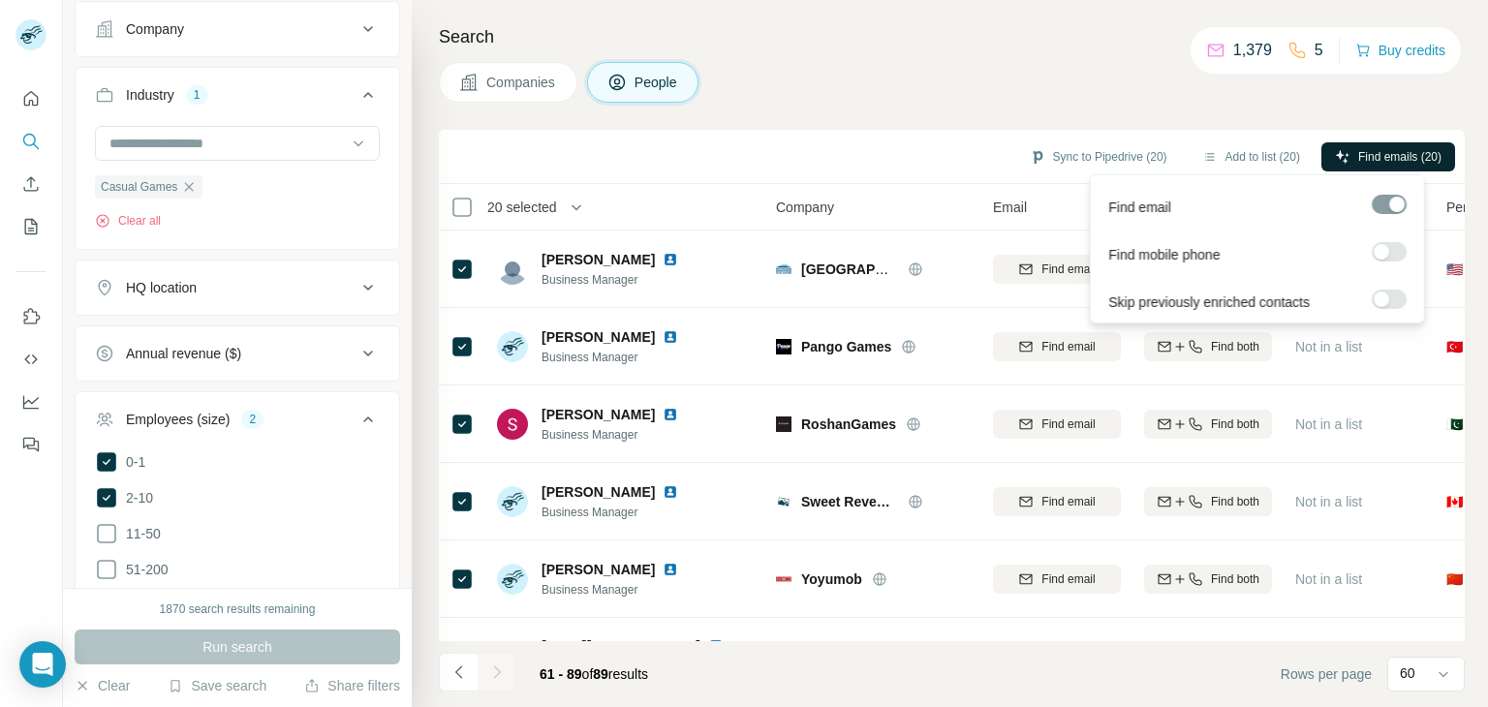
click at [1372, 158] on span "Find emails (20)" at bounding box center [1399, 156] width 83 height 17
